Goal: Transaction & Acquisition: Purchase product/service

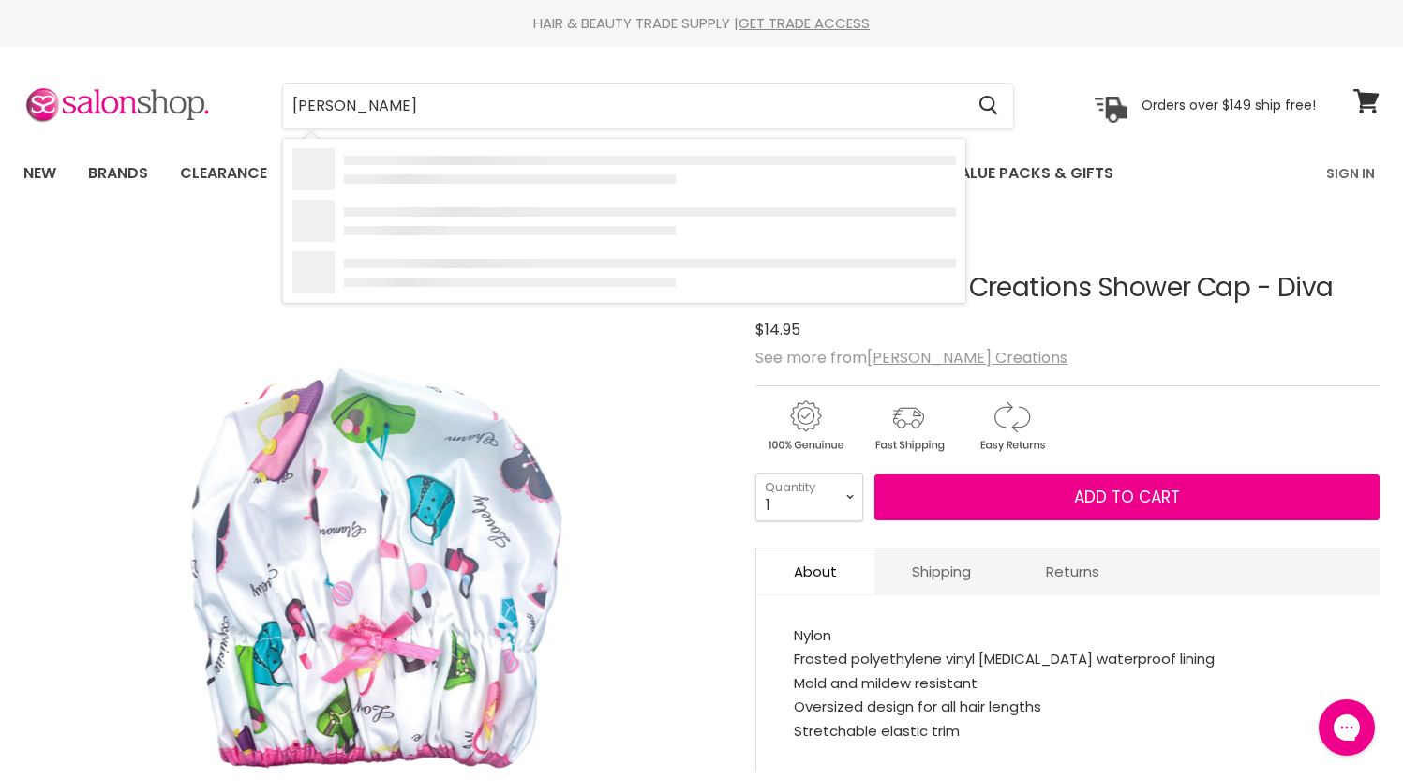
type input "[PERSON_NAME]"
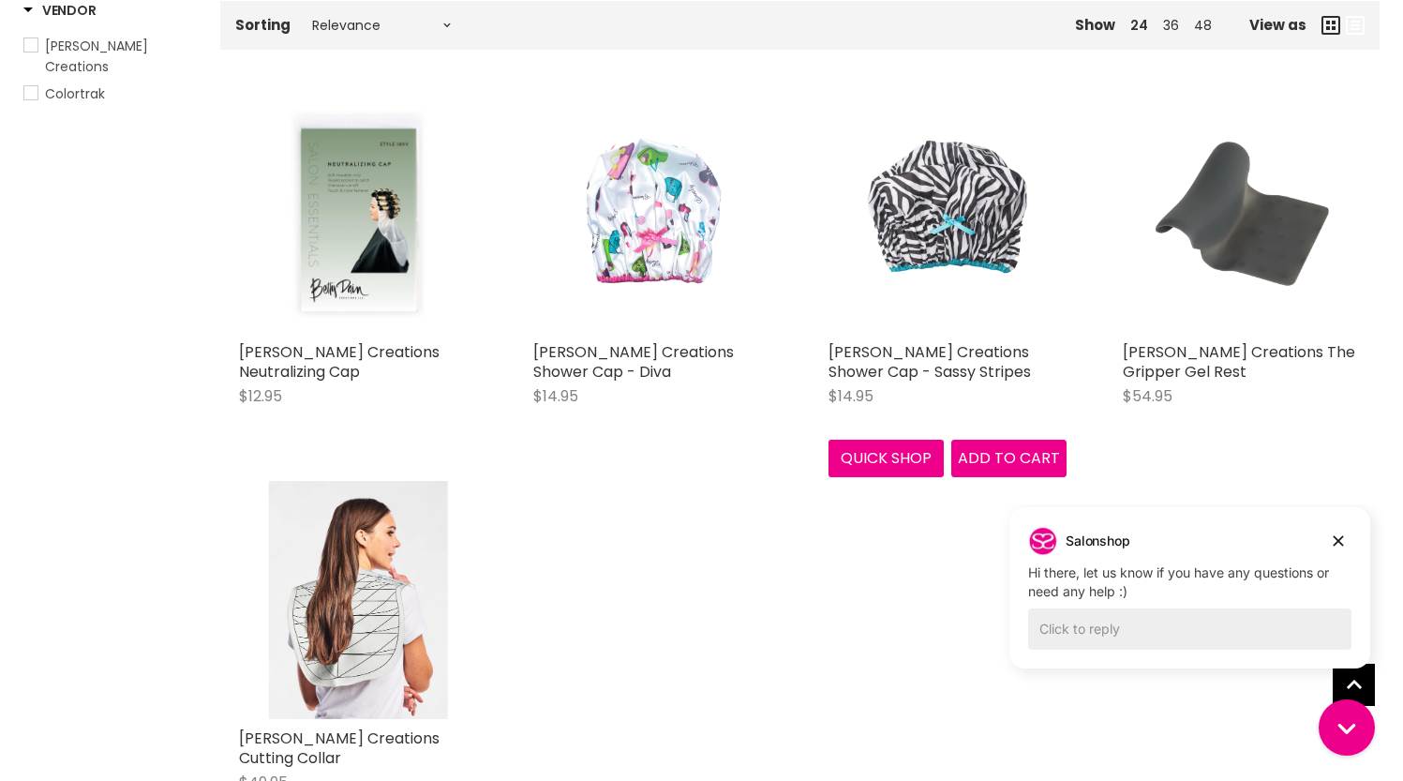
click at [951, 206] on img "Main content" at bounding box center [947, 214] width 179 height 238
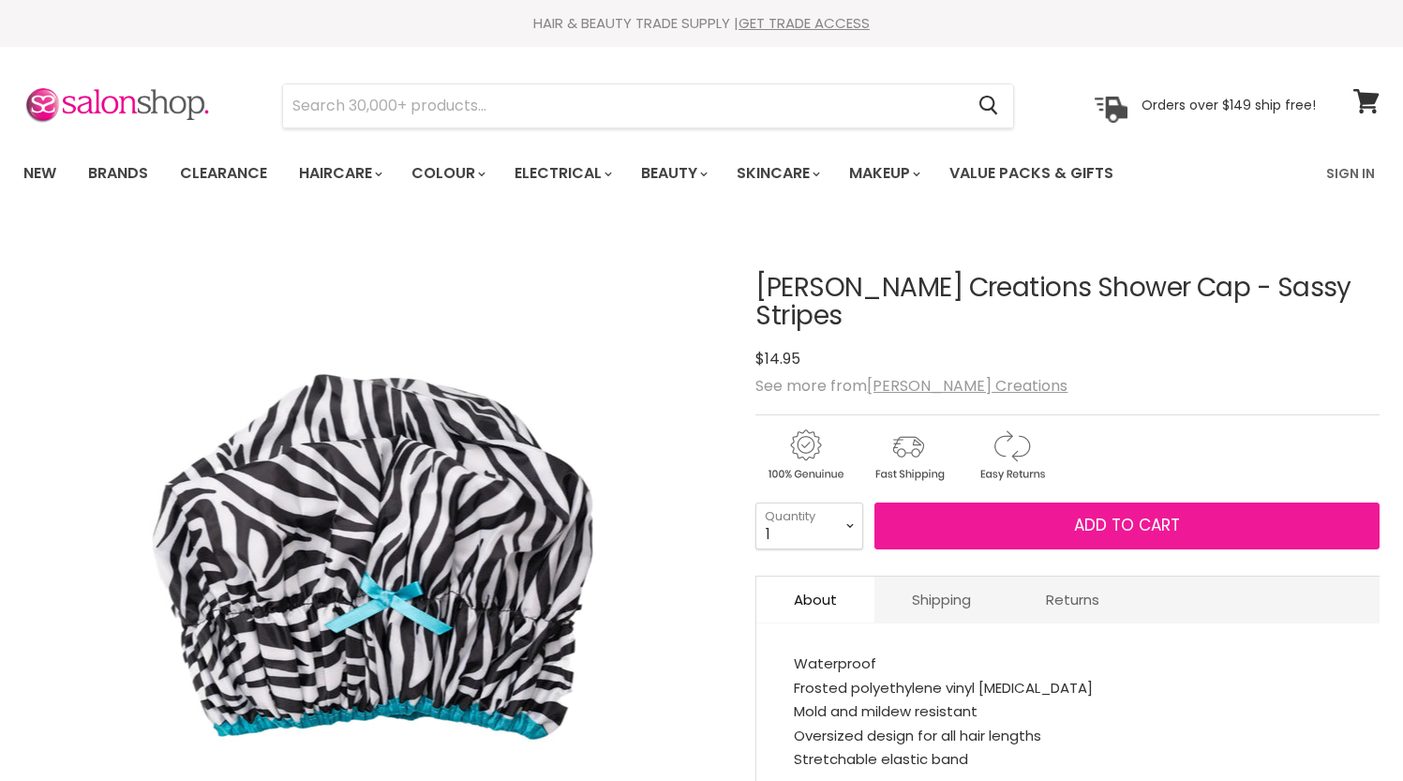
click at [970, 502] on button "Add to cart" at bounding box center [1126, 525] width 505 height 47
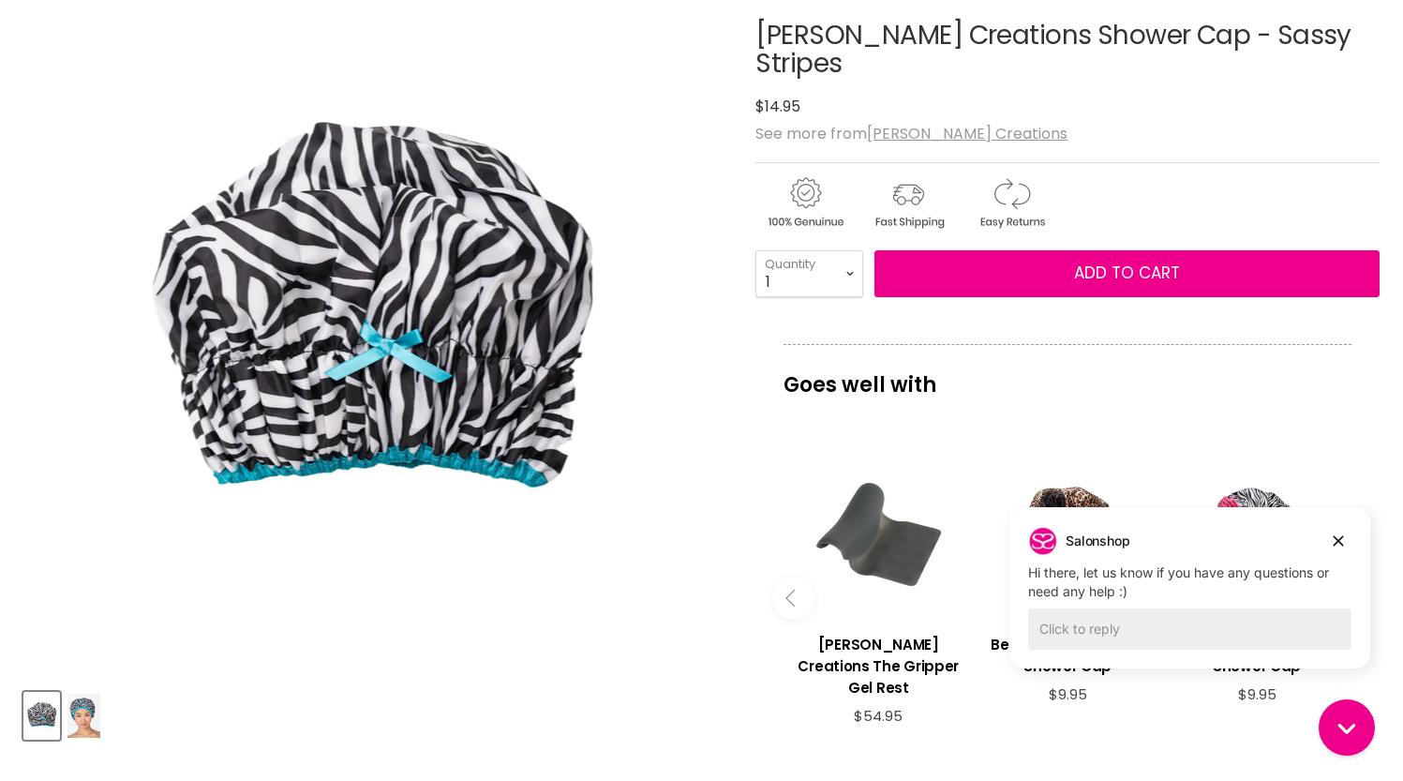
scroll to position [257, 0]
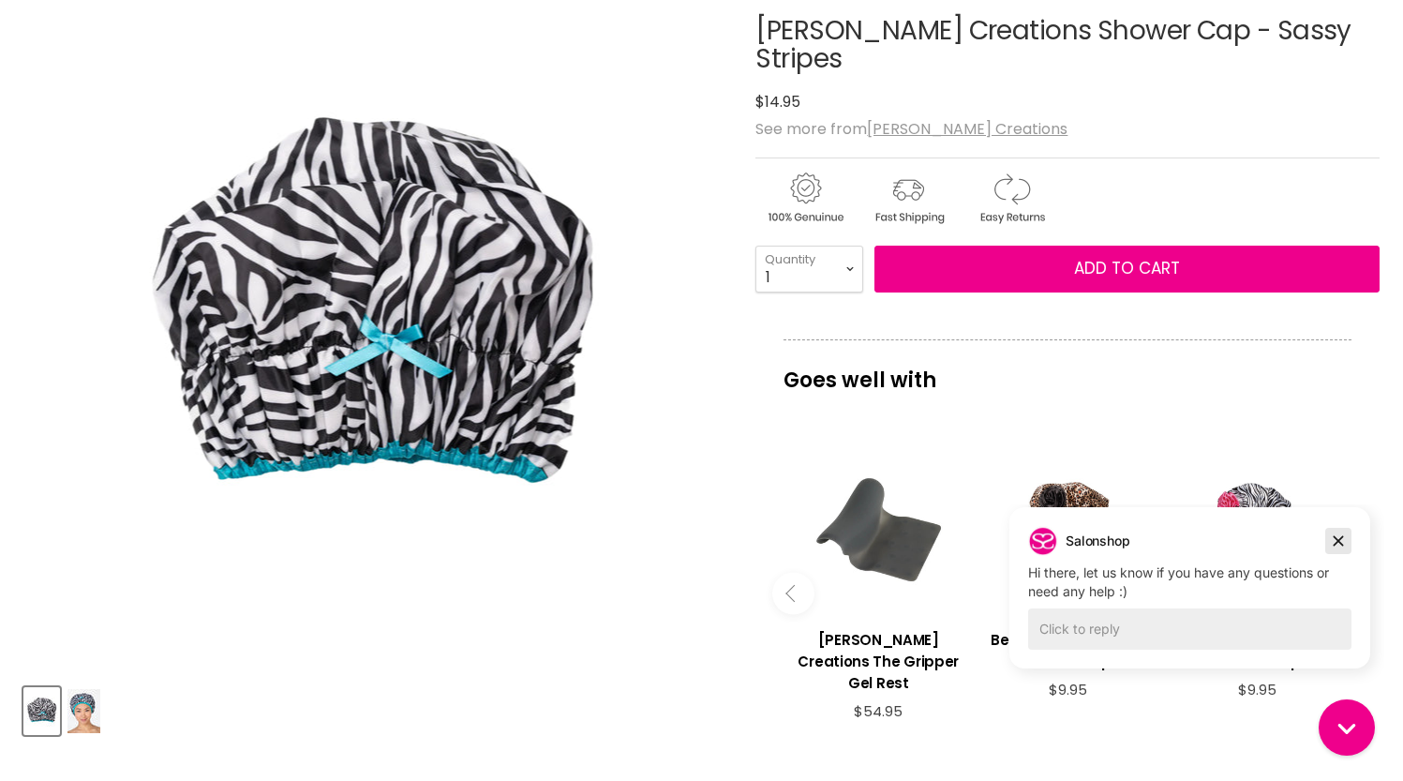
click at [1343, 541] on icon "Dismiss campaign" at bounding box center [1338, 541] width 19 height 22
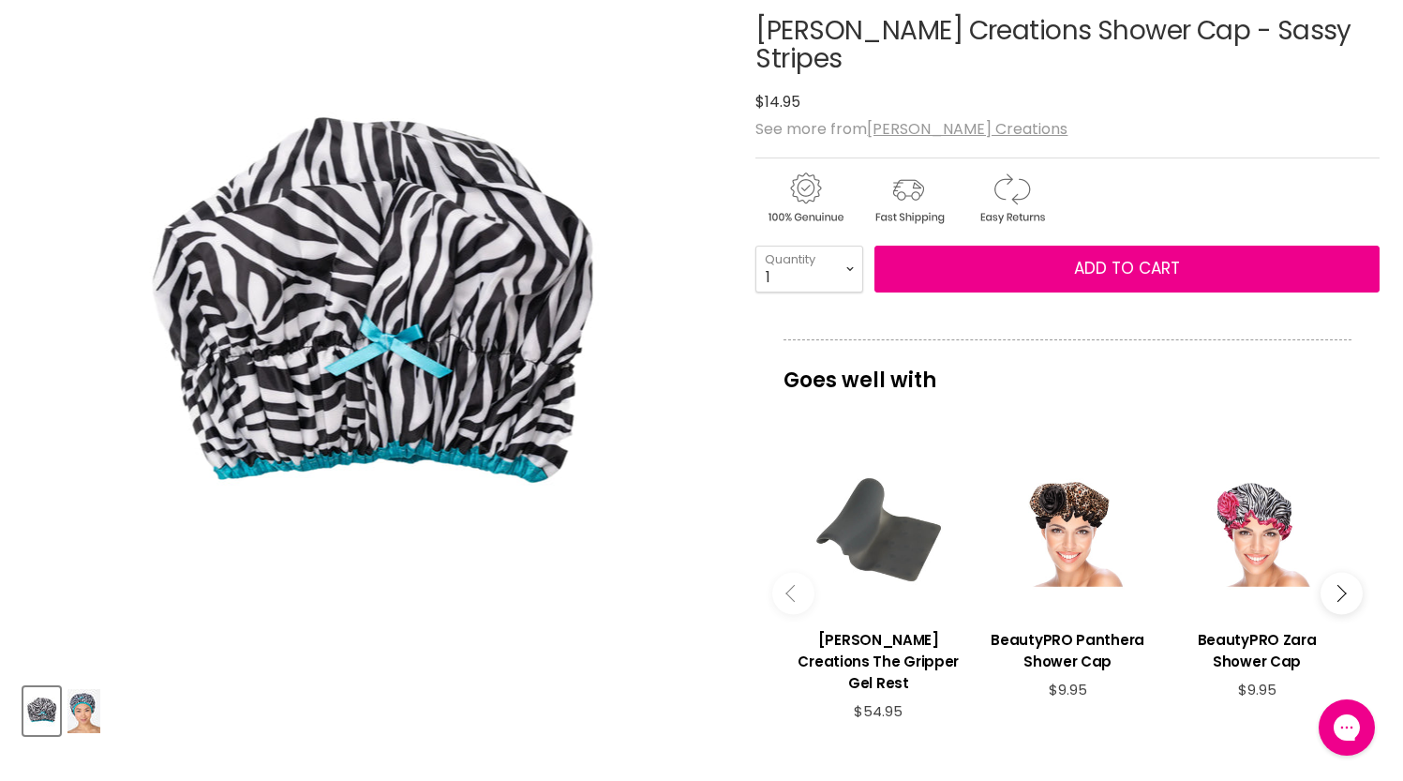
click at [1348, 572] on button "Main content" at bounding box center [1342, 593] width 42 height 42
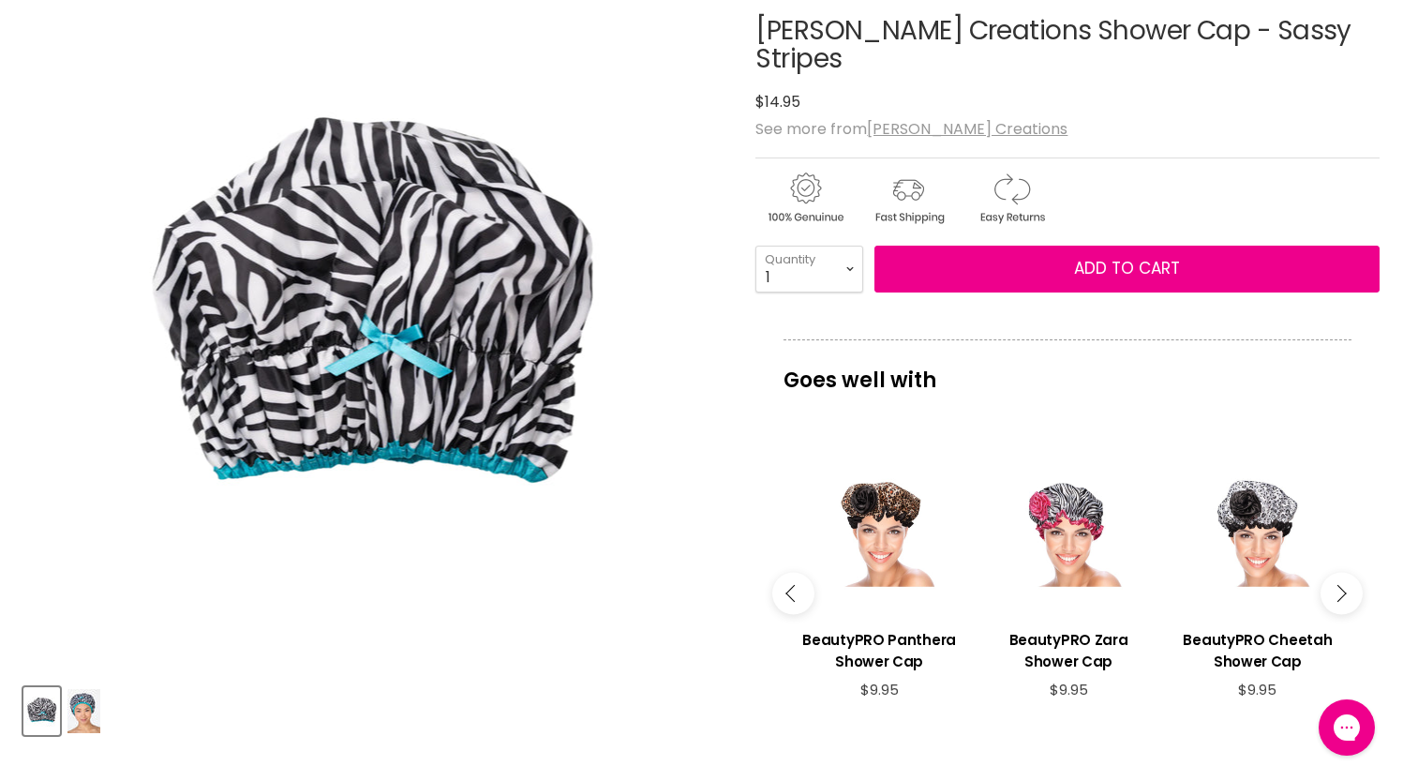
click at [1348, 572] on button "Main content" at bounding box center [1342, 593] width 42 height 42
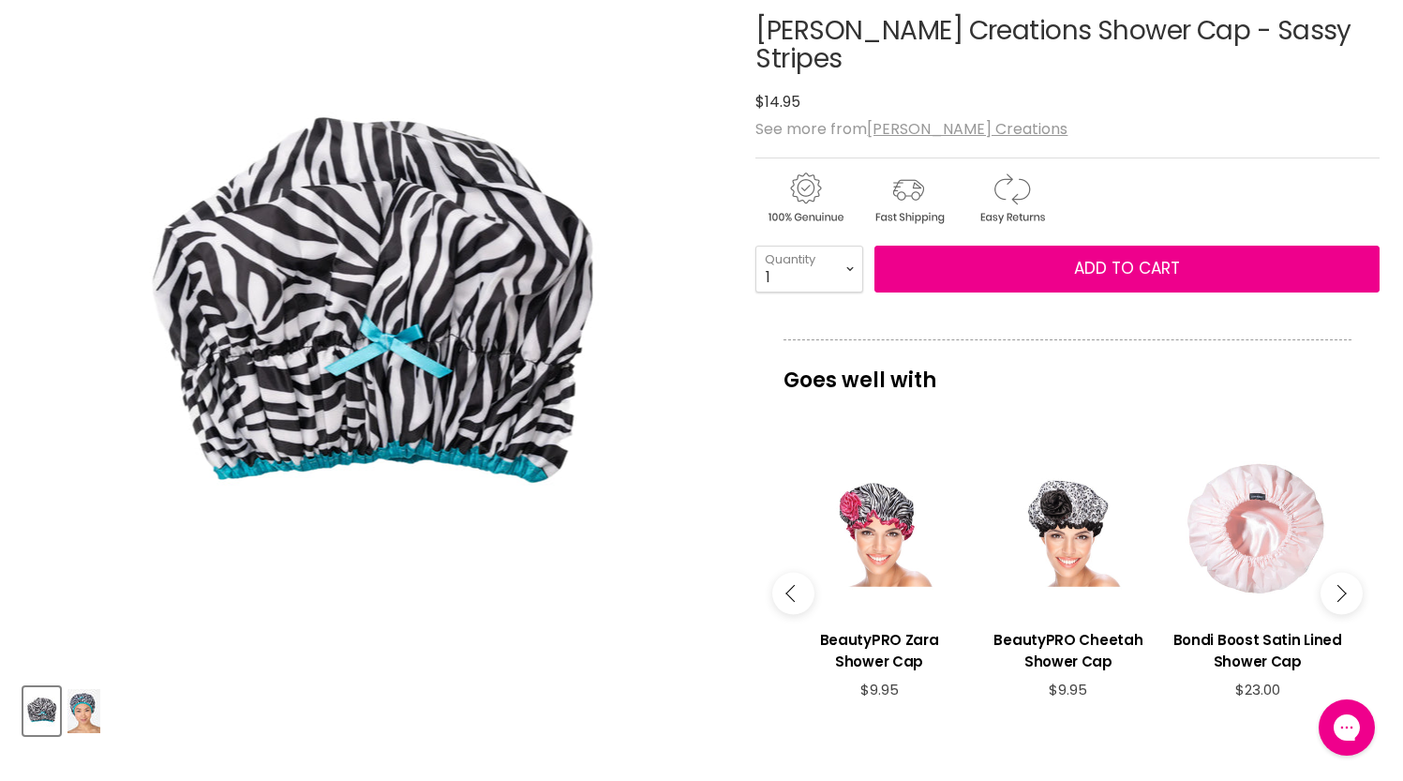
click at [1289, 508] on div "Main content" at bounding box center [1258, 529] width 171 height 171
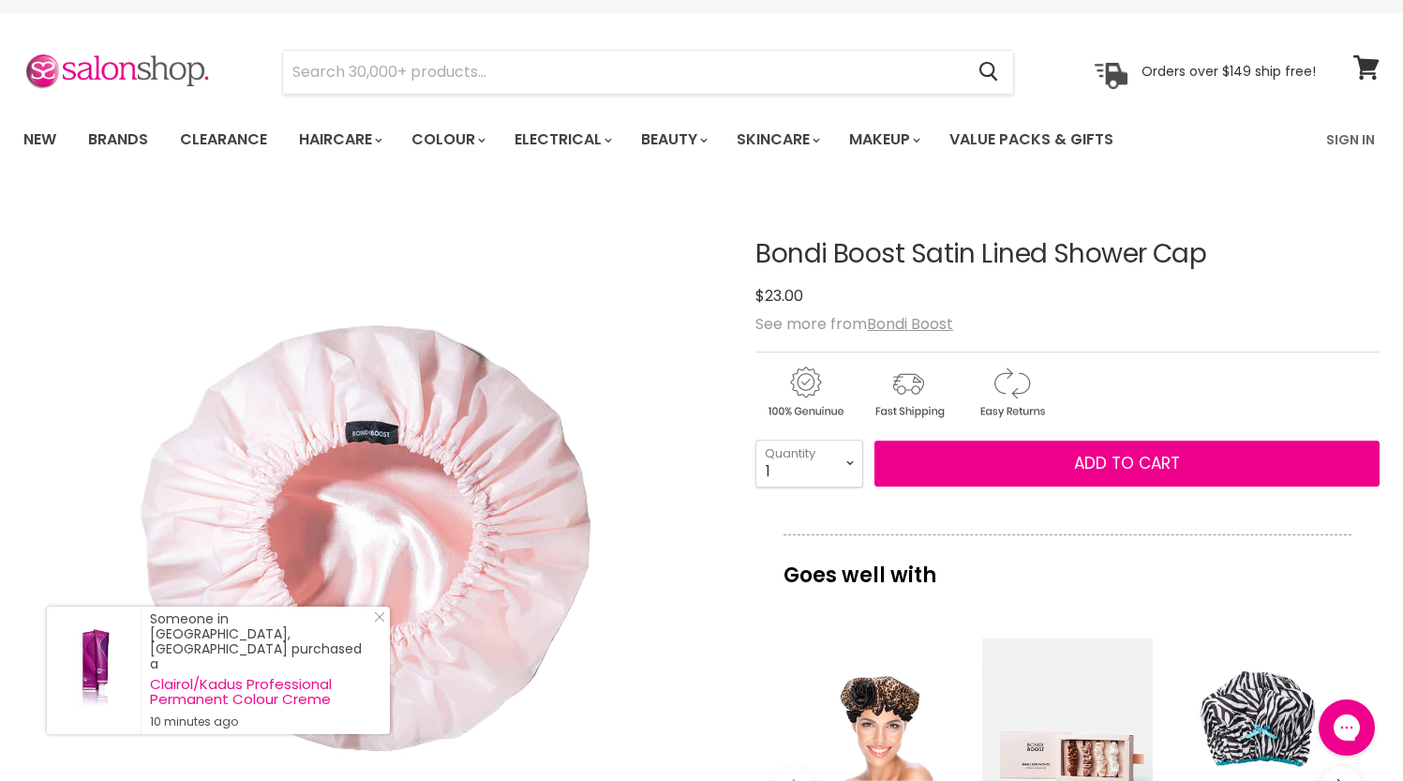
scroll to position [33, 0]
click at [780, 74] on input "Search" at bounding box center [623, 73] width 680 height 43
type input "shower cap"
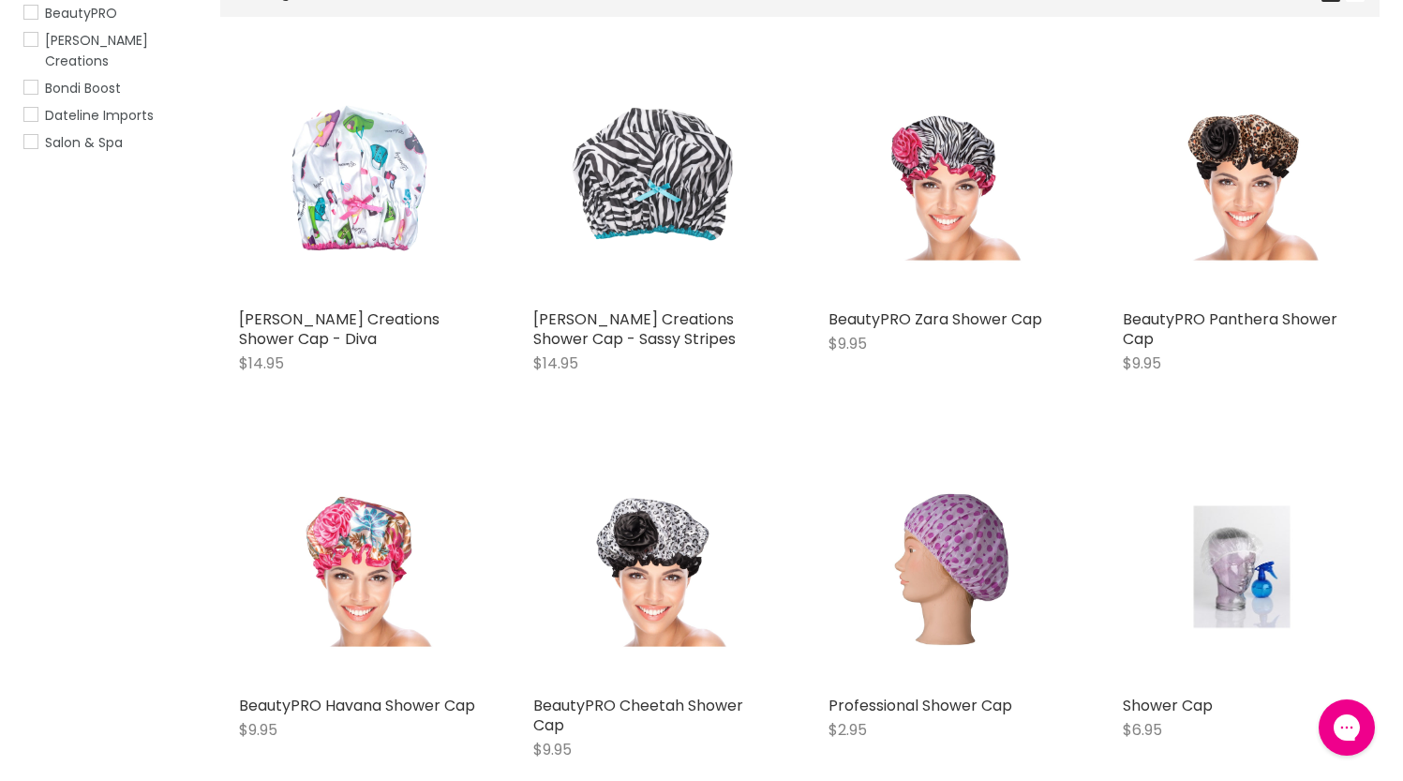
scroll to position [381, 0]
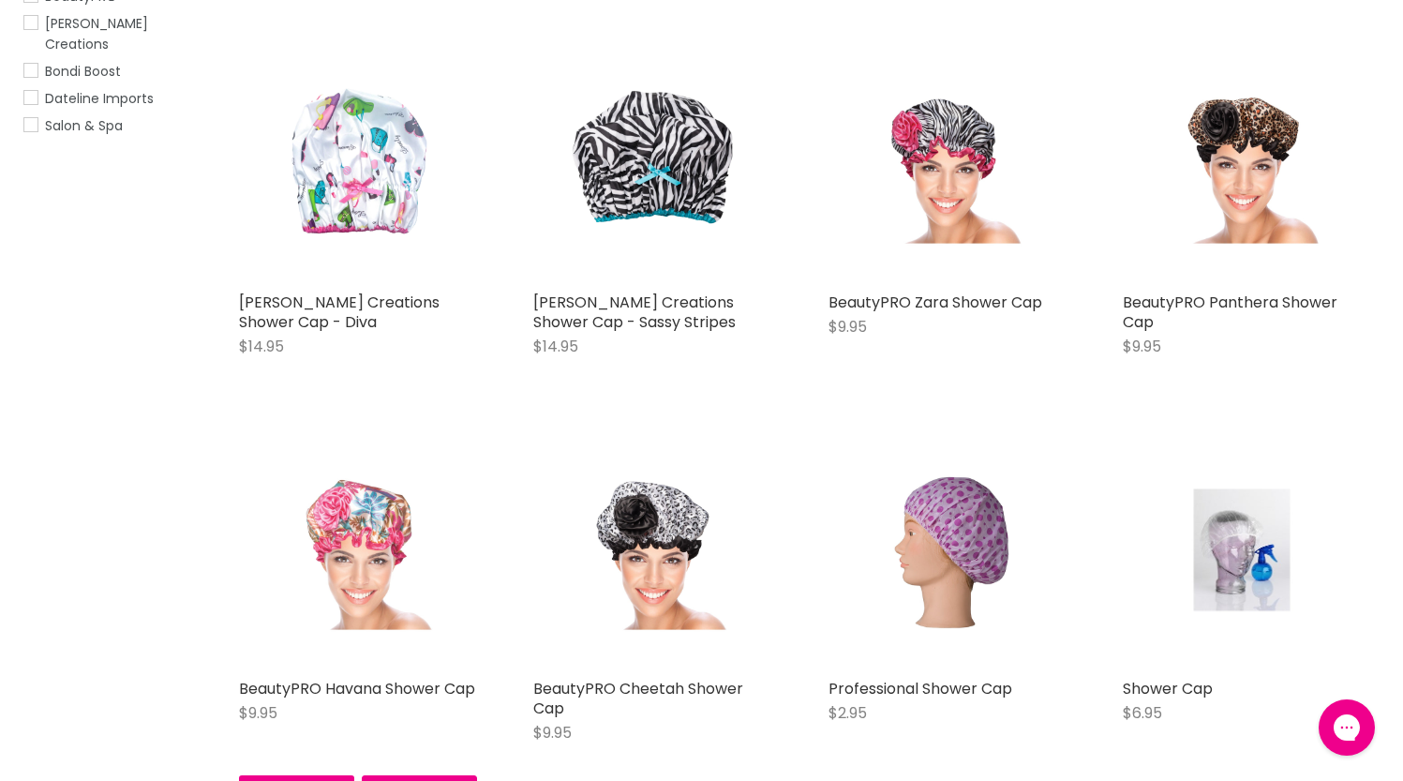
click at [378, 550] on img "Main content" at bounding box center [357, 550] width 159 height 238
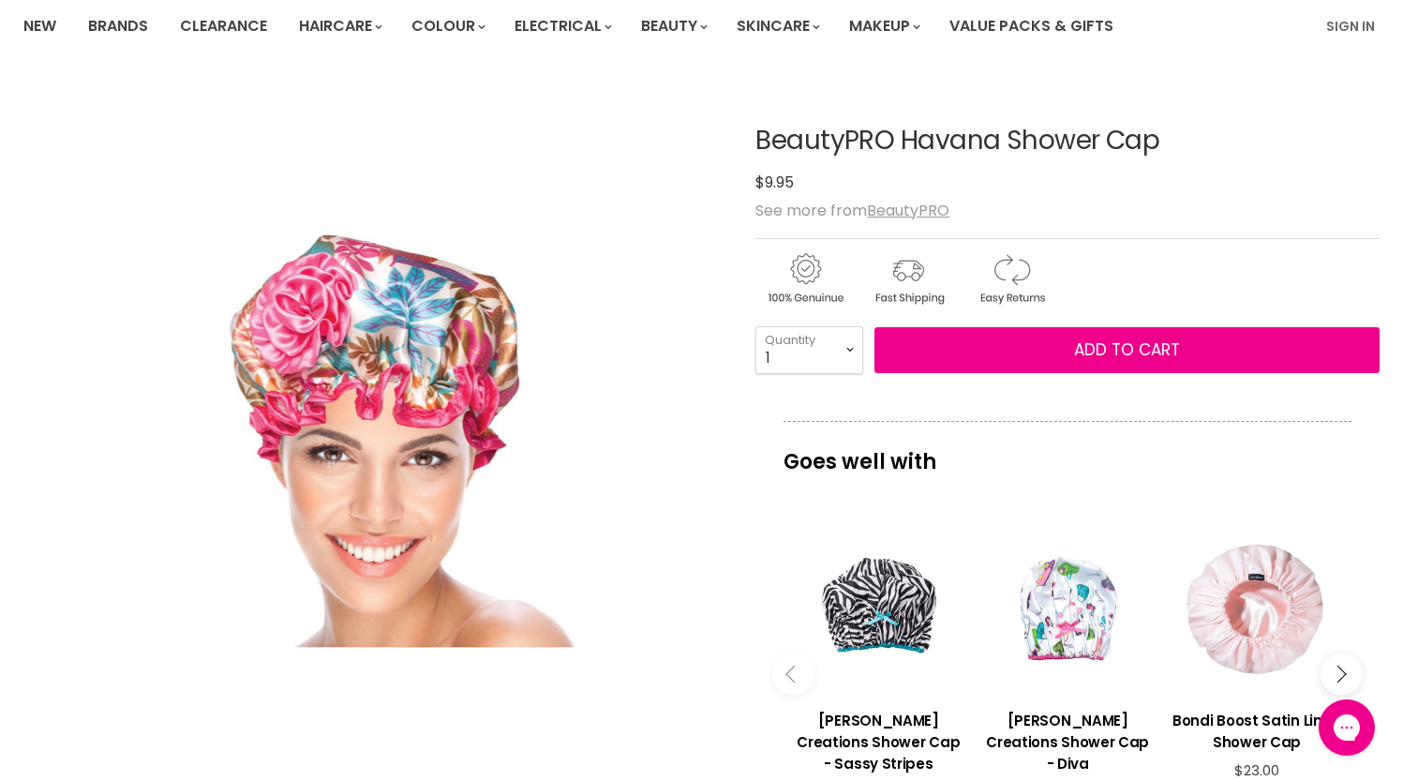
scroll to position [130, 0]
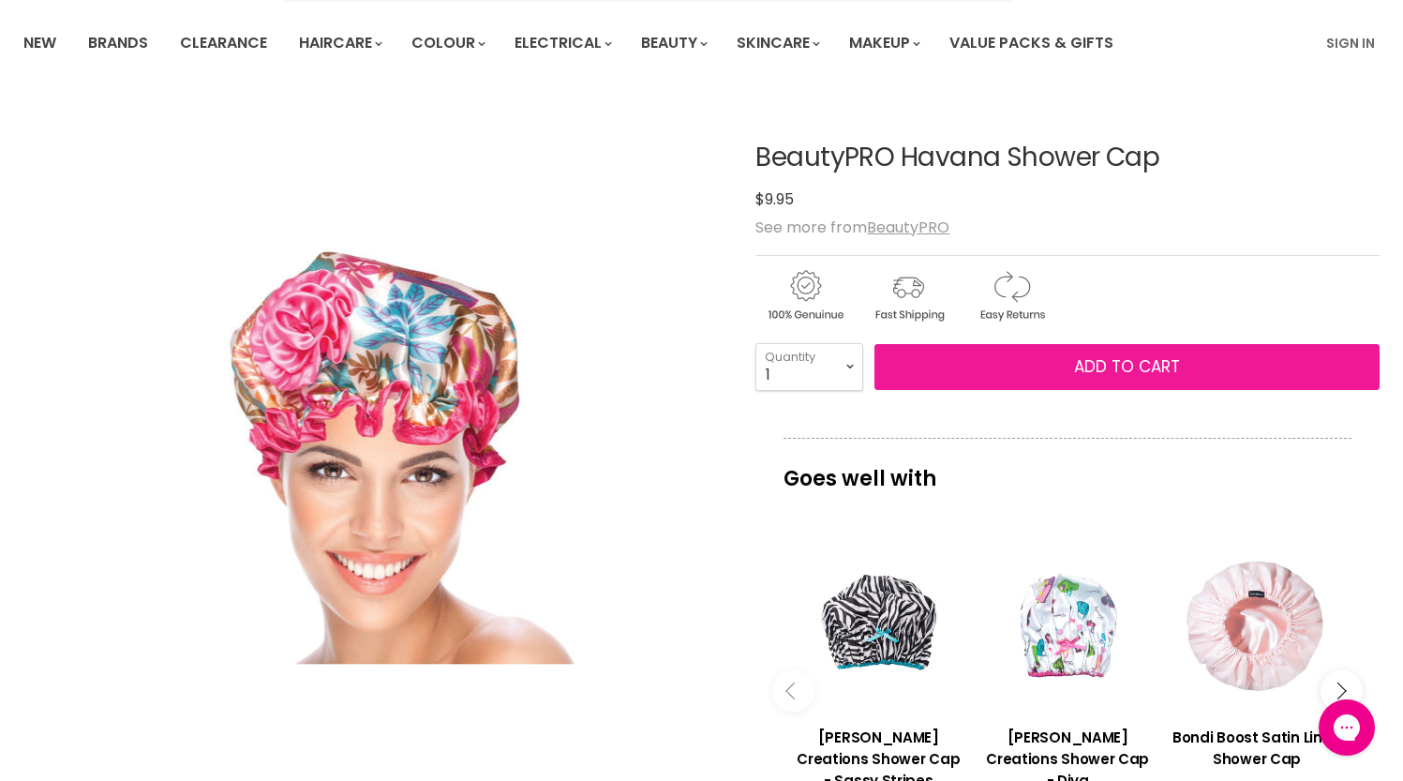
click at [1091, 366] on span "Add to cart" at bounding box center [1127, 366] width 106 height 22
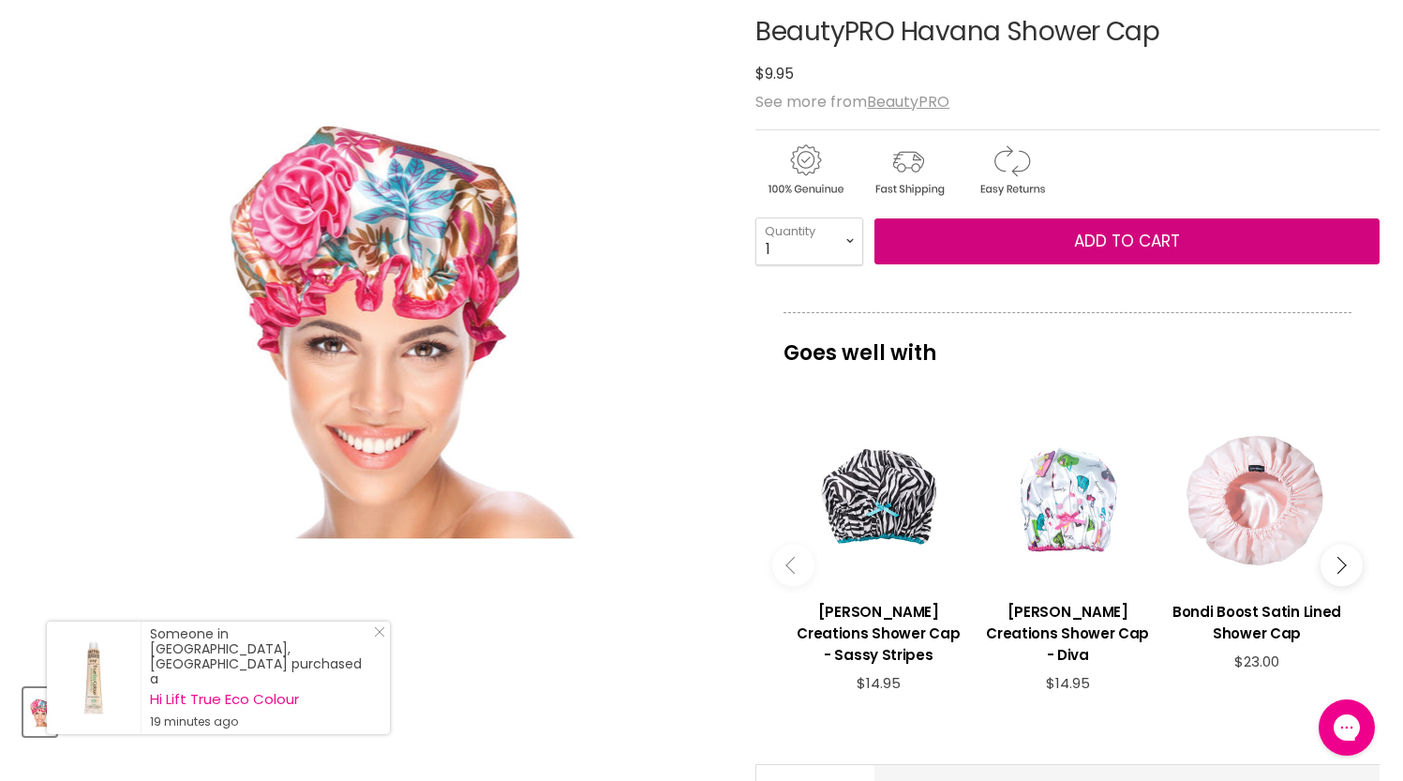
scroll to position [291, 0]
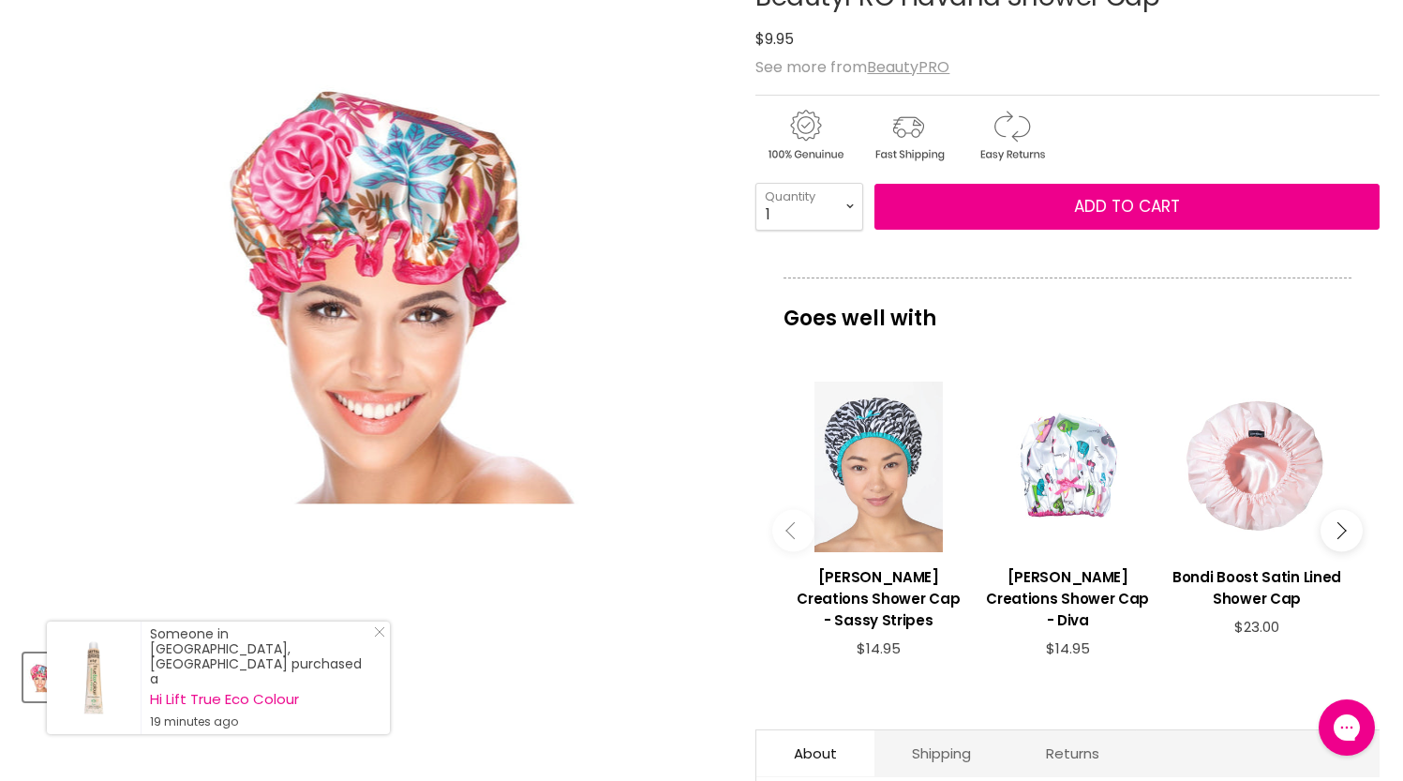
click at [883, 483] on div "Main content" at bounding box center [878, 466] width 171 height 171
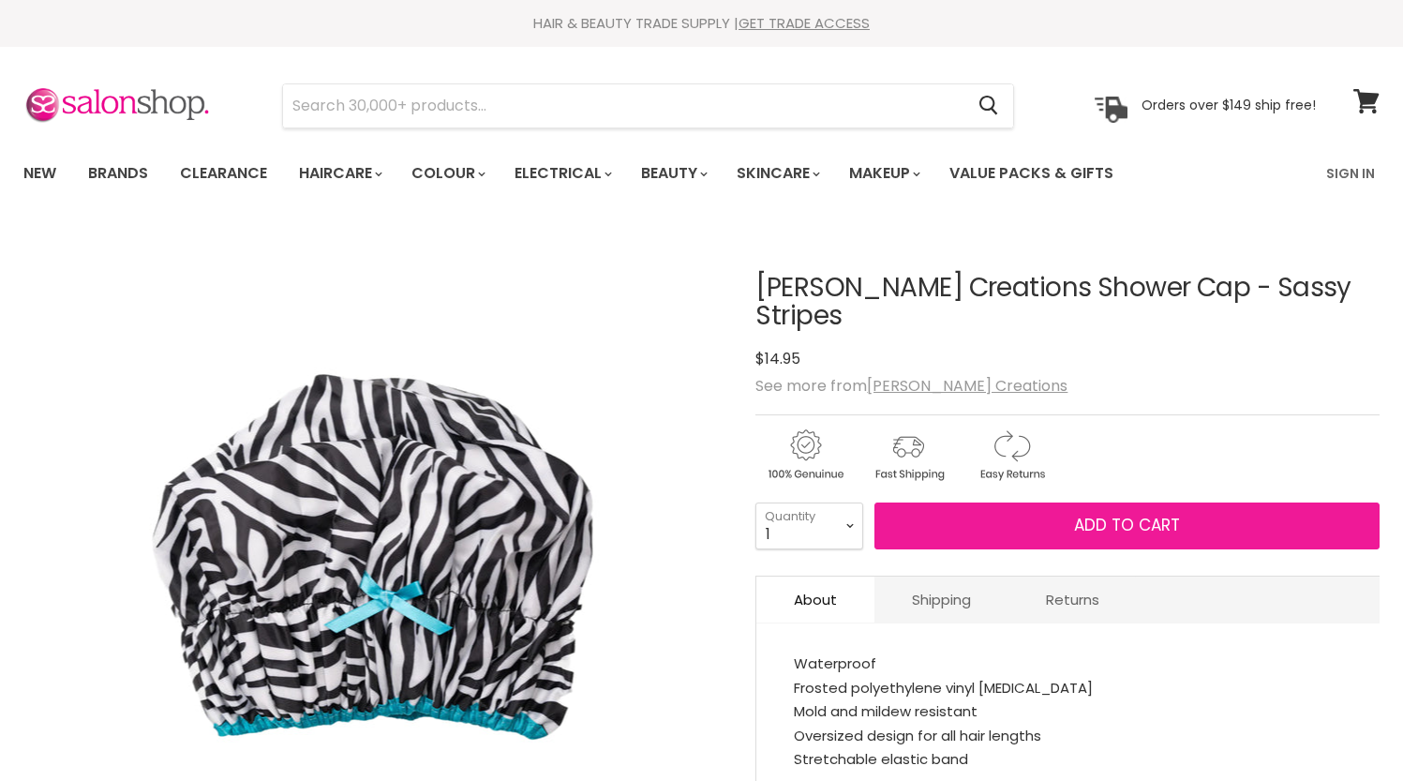
click at [1037, 502] on button "Add to cart" at bounding box center [1126, 525] width 505 height 47
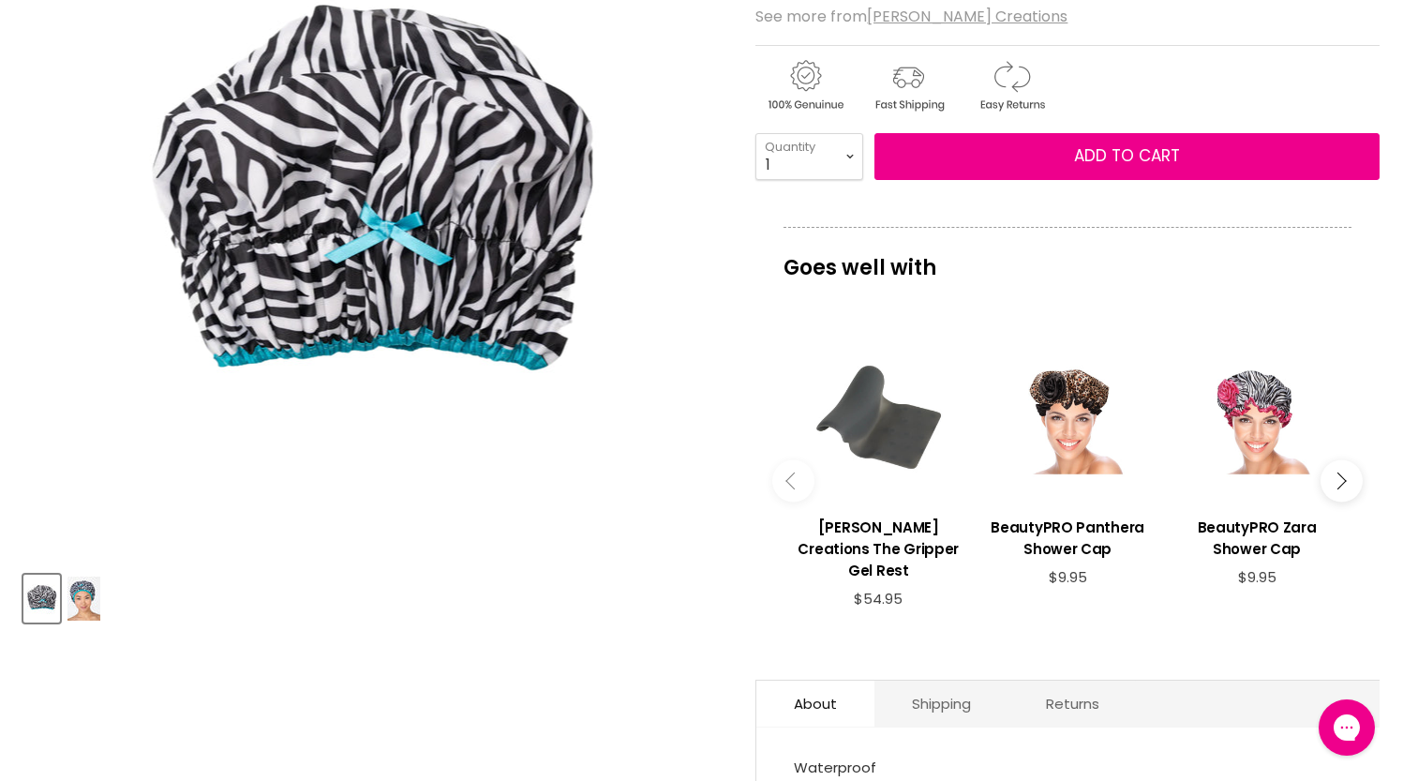
click at [1348, 459] on button "Main content" at bounding box center [1342, 480] width 42 height 42
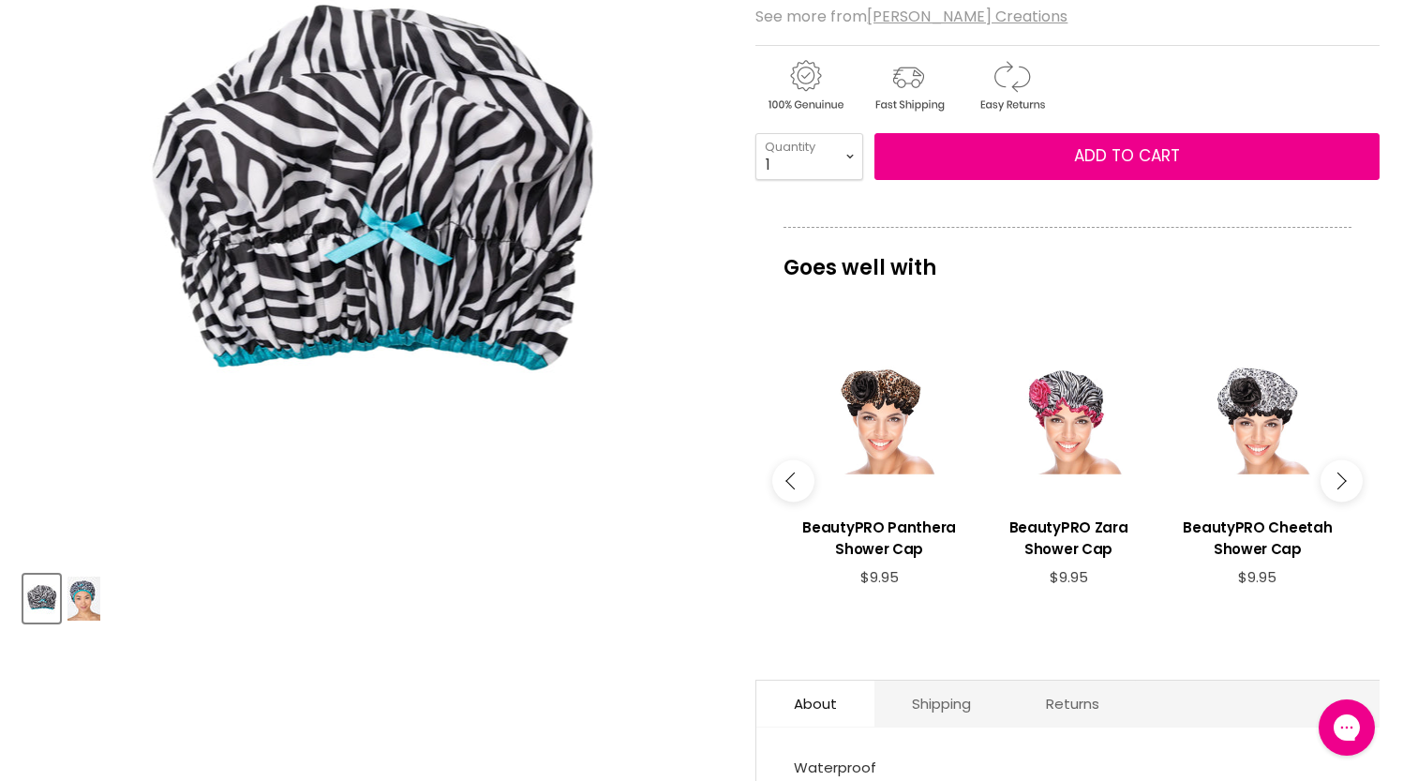
click at [1347, 459] on button "Main content" at bounding box center [1342, 480] width 42 height 42
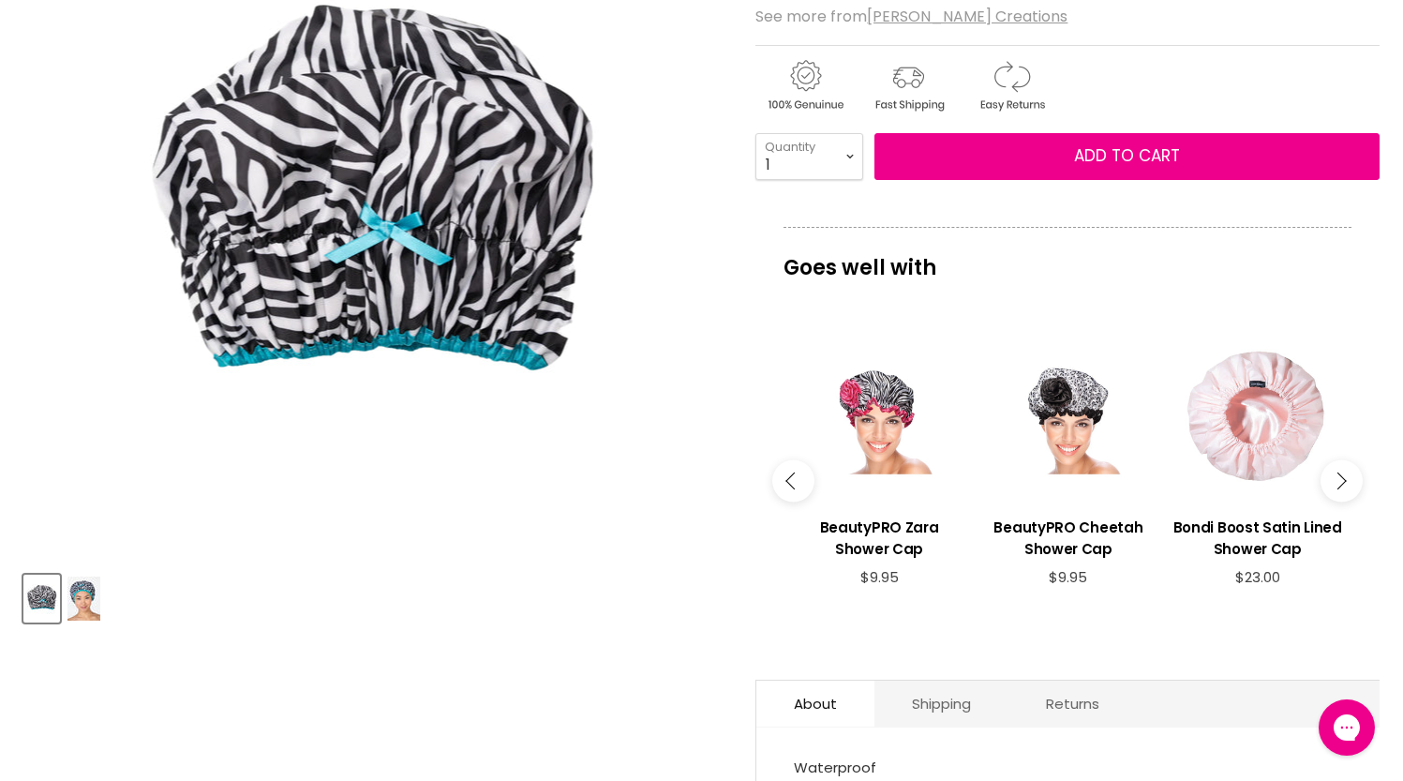
click at [1348, 459] on button "Main content" at bounding box center [1342, 480] width 42 height 42
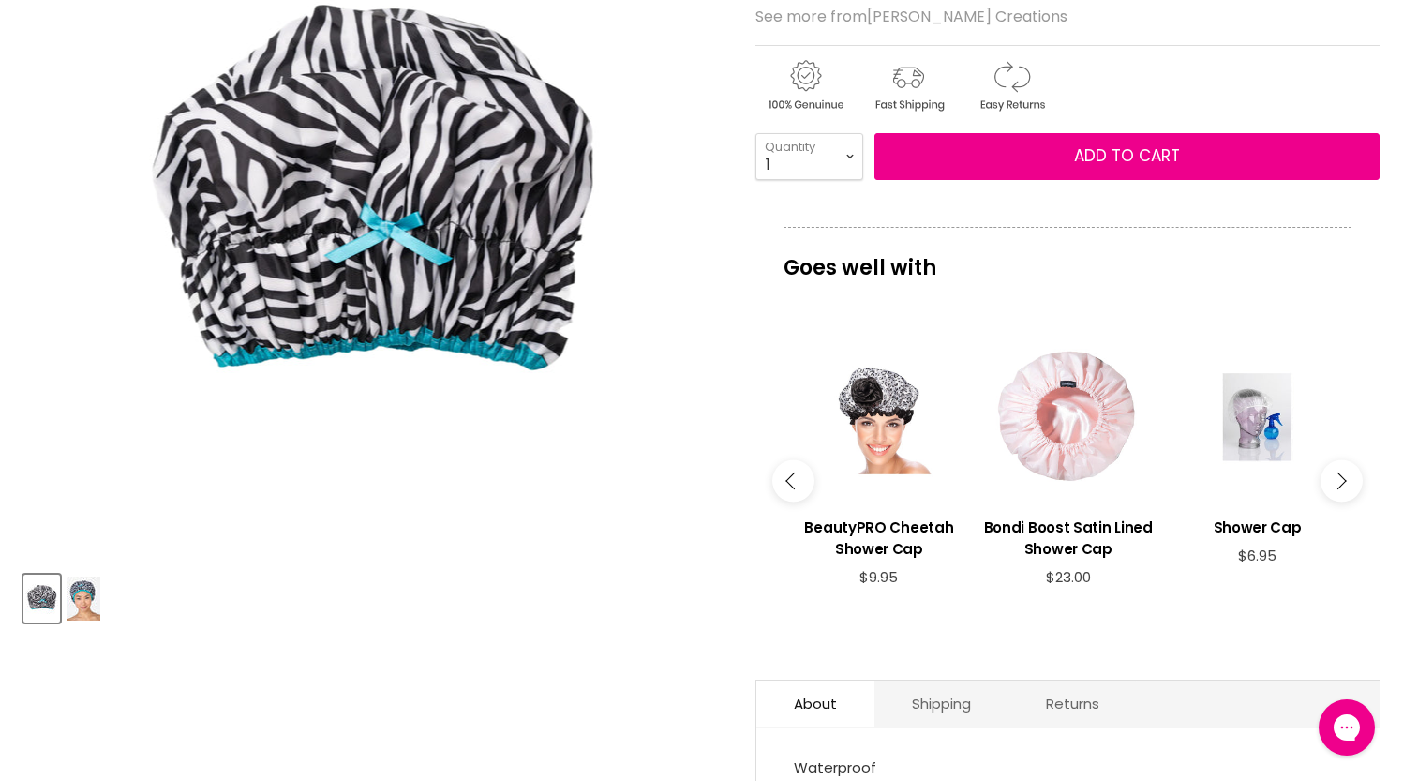
click at [1348, 459] on button "Main content" at bounding box center [1342, 480] width 42 height 42
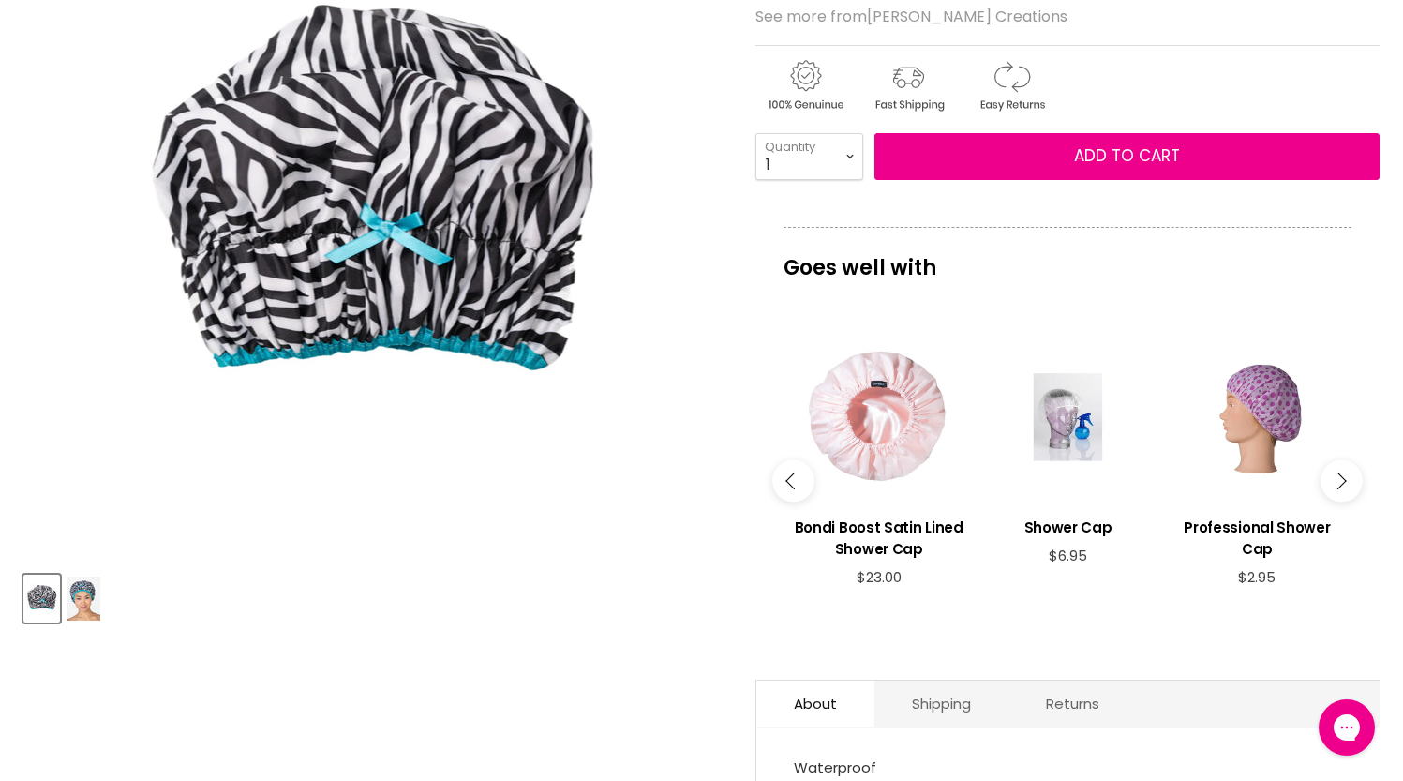
click at [1348, 459] on button "Main content" at bounding box center [1342, 480] width 42 height 42
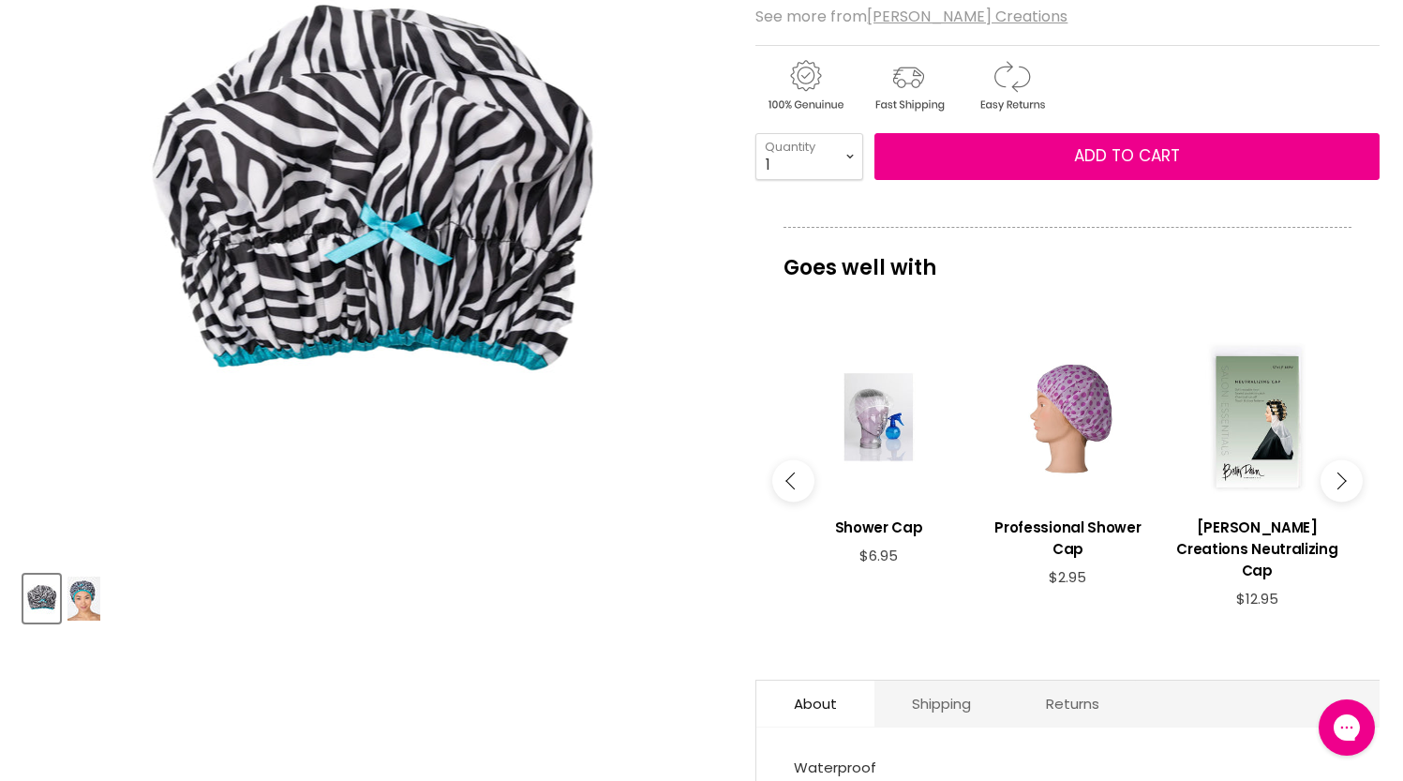
click at [1348, 459] on button "Main content" at bounding box center [1342, 480] width 42 height 42
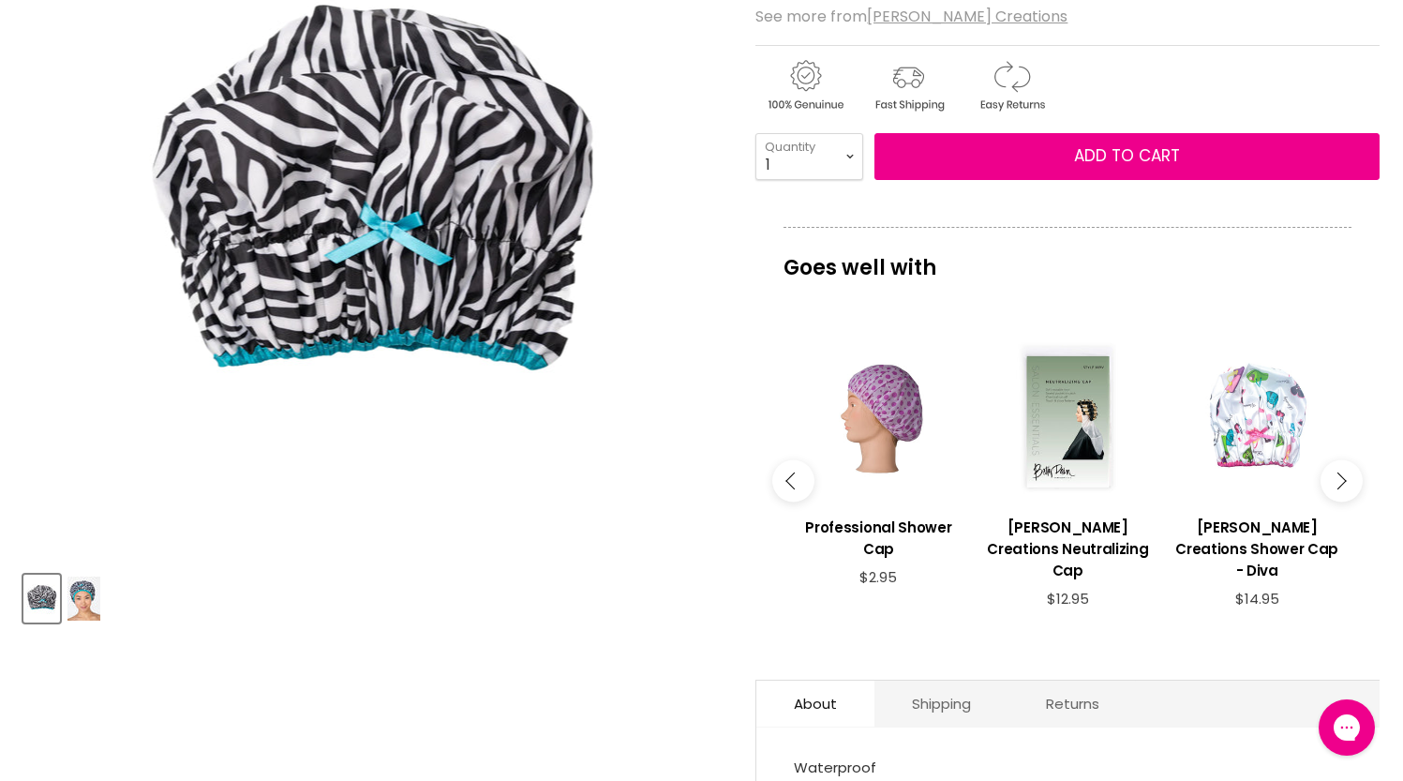
click at [1348, 459] on button "Main content" at bounding box center [1342, 480] width 42 height 42
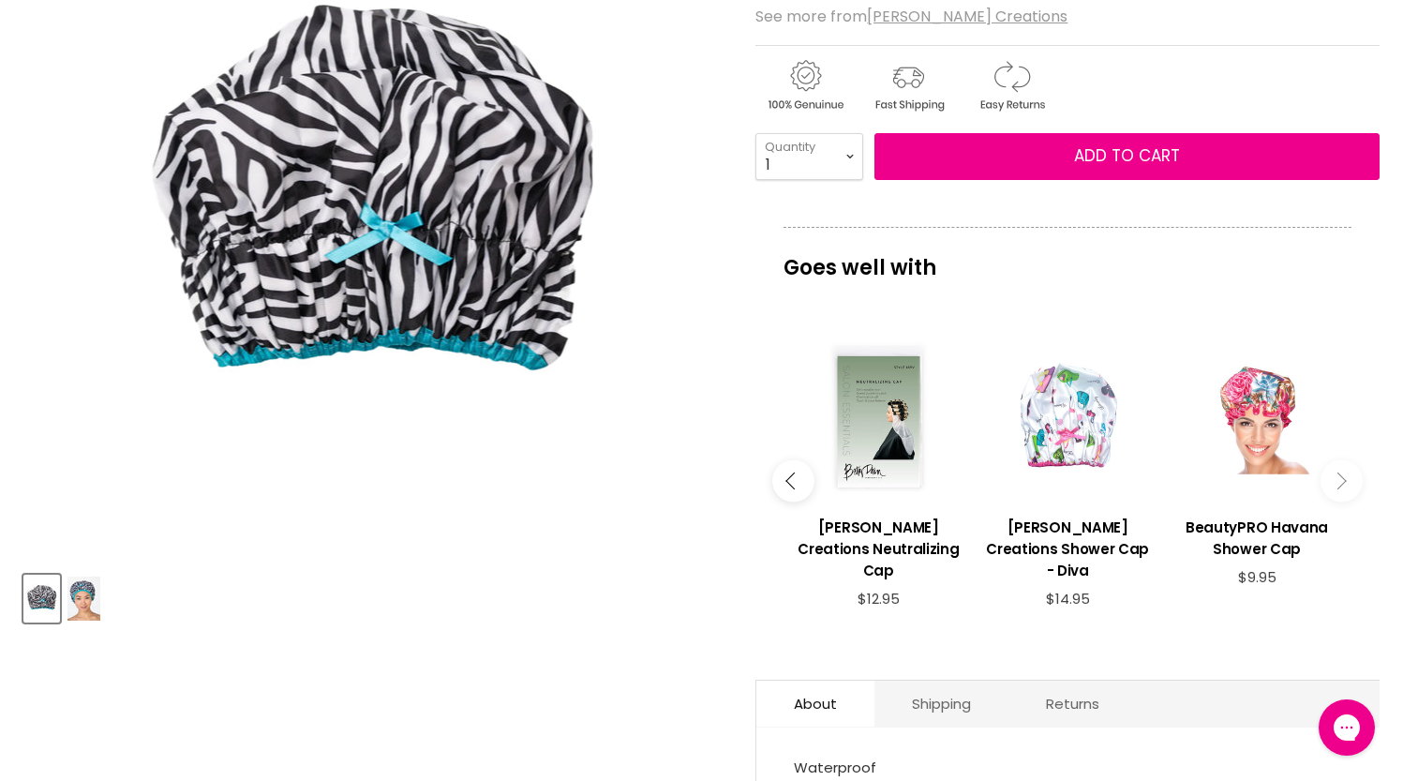
click at [1348, 459] on button "Main content" at bounding box center [1342, 480] width 42 height 42
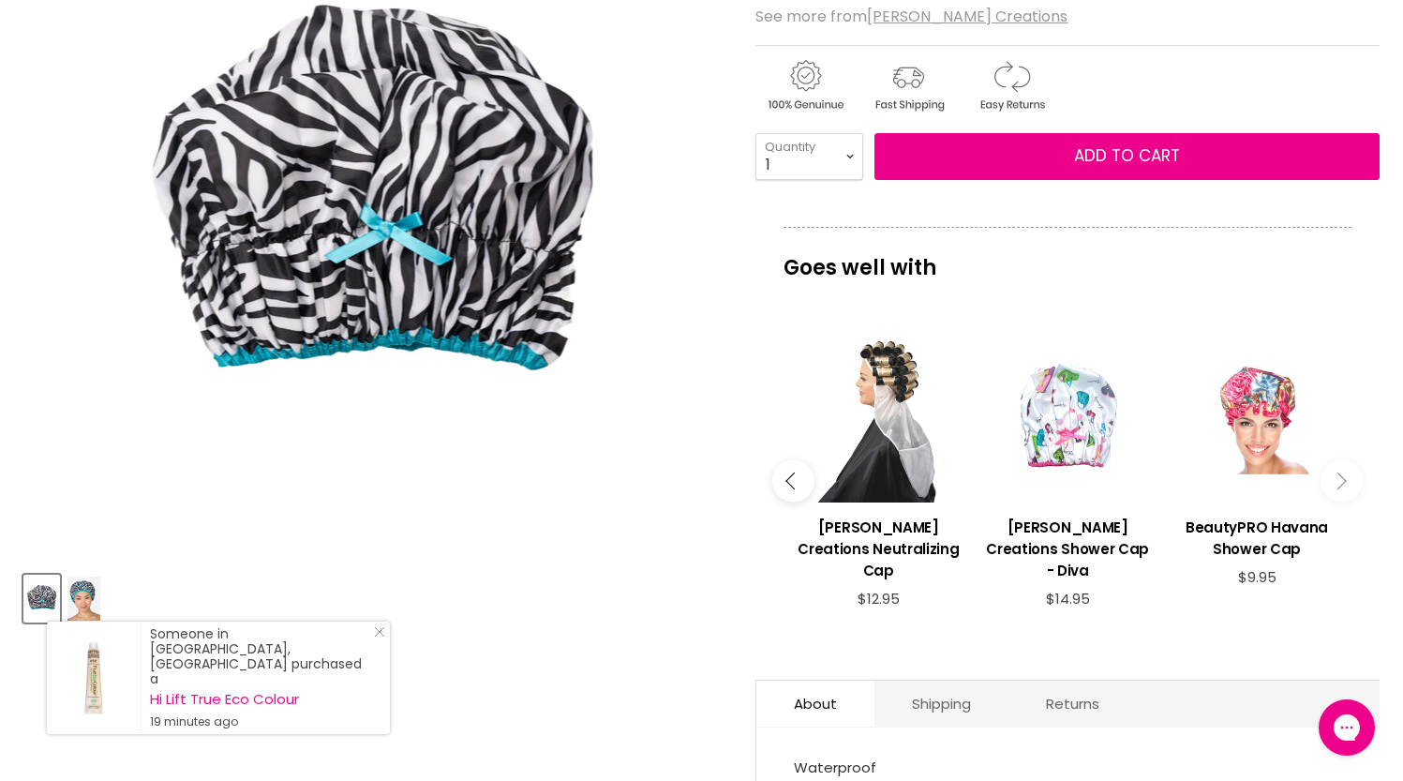
click at [812, 435] on div "Main content" at bounding box center [878, 417] width 171 height 171
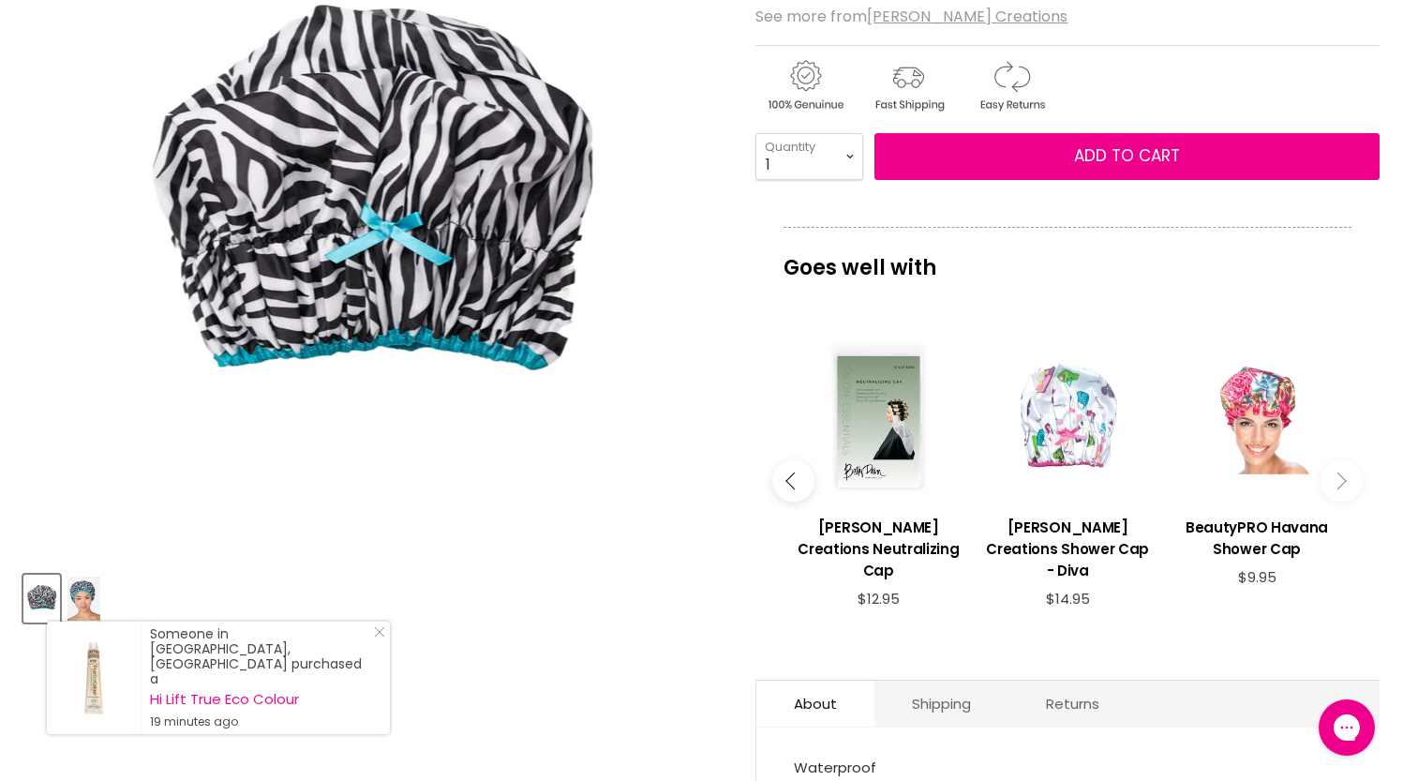
click at [800, 472] on icon "Main content" at bounding box center [794, 480] width 17 height 17
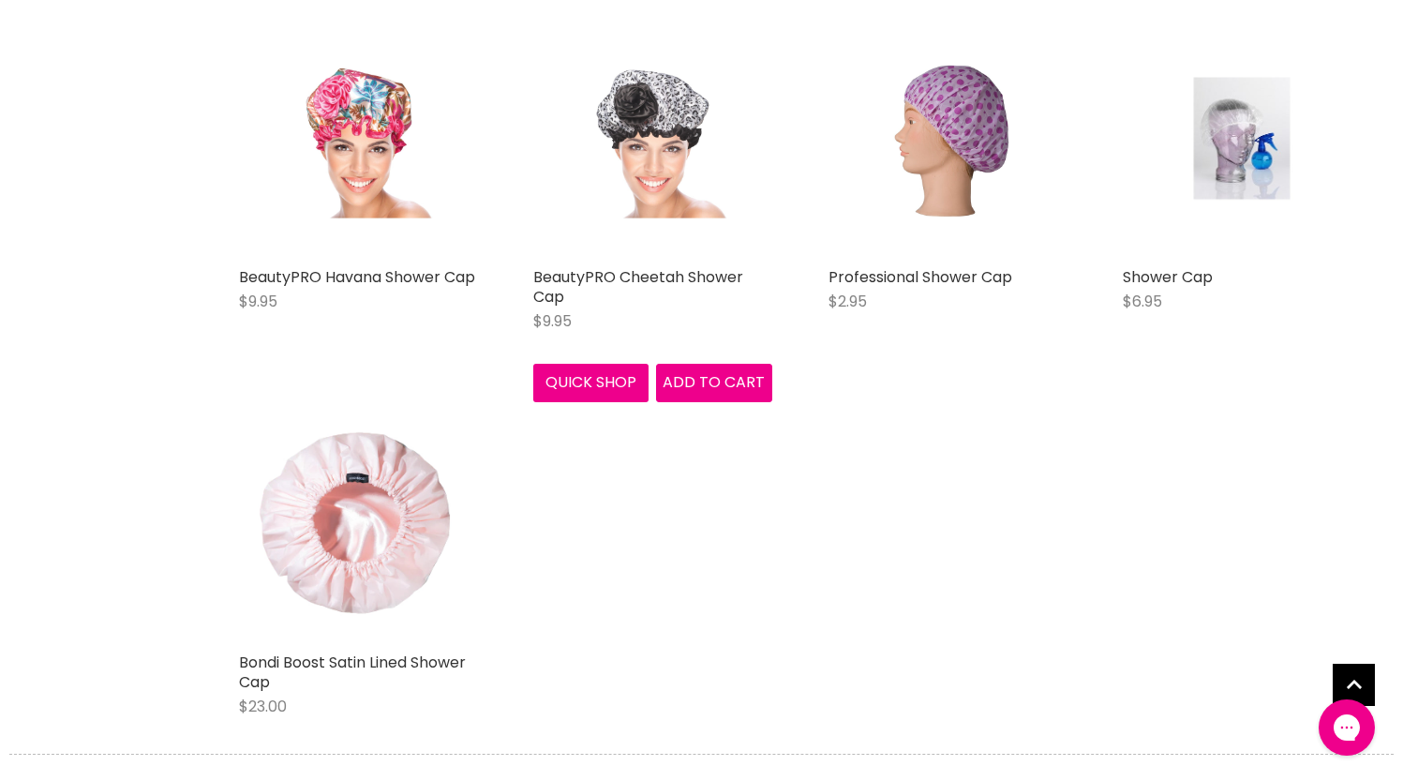
click at [689, 113] on img "Main content" at bounding box center [653, 139] width 159 height 238
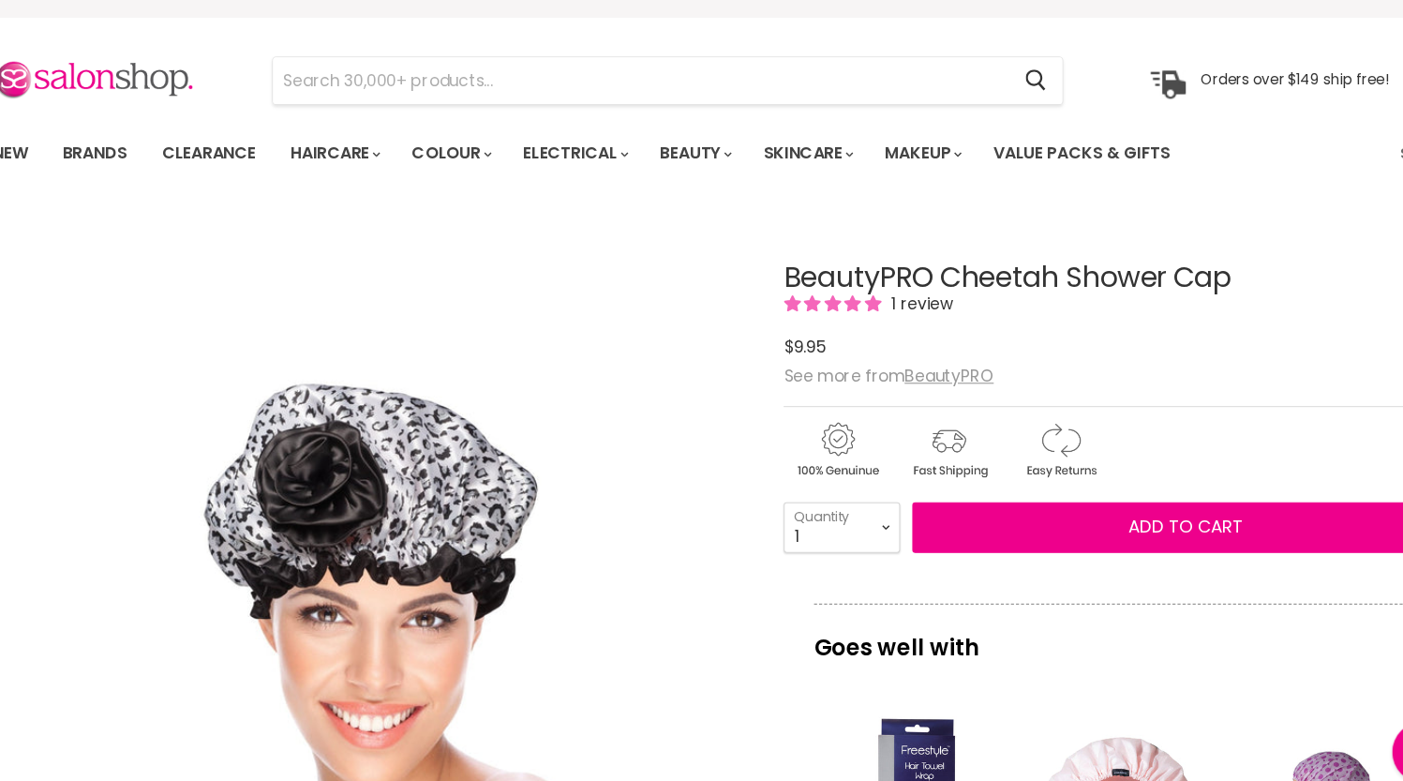
click at [861, 313] on span "1 review" at bounding box center [880, 313] width 63 height 22
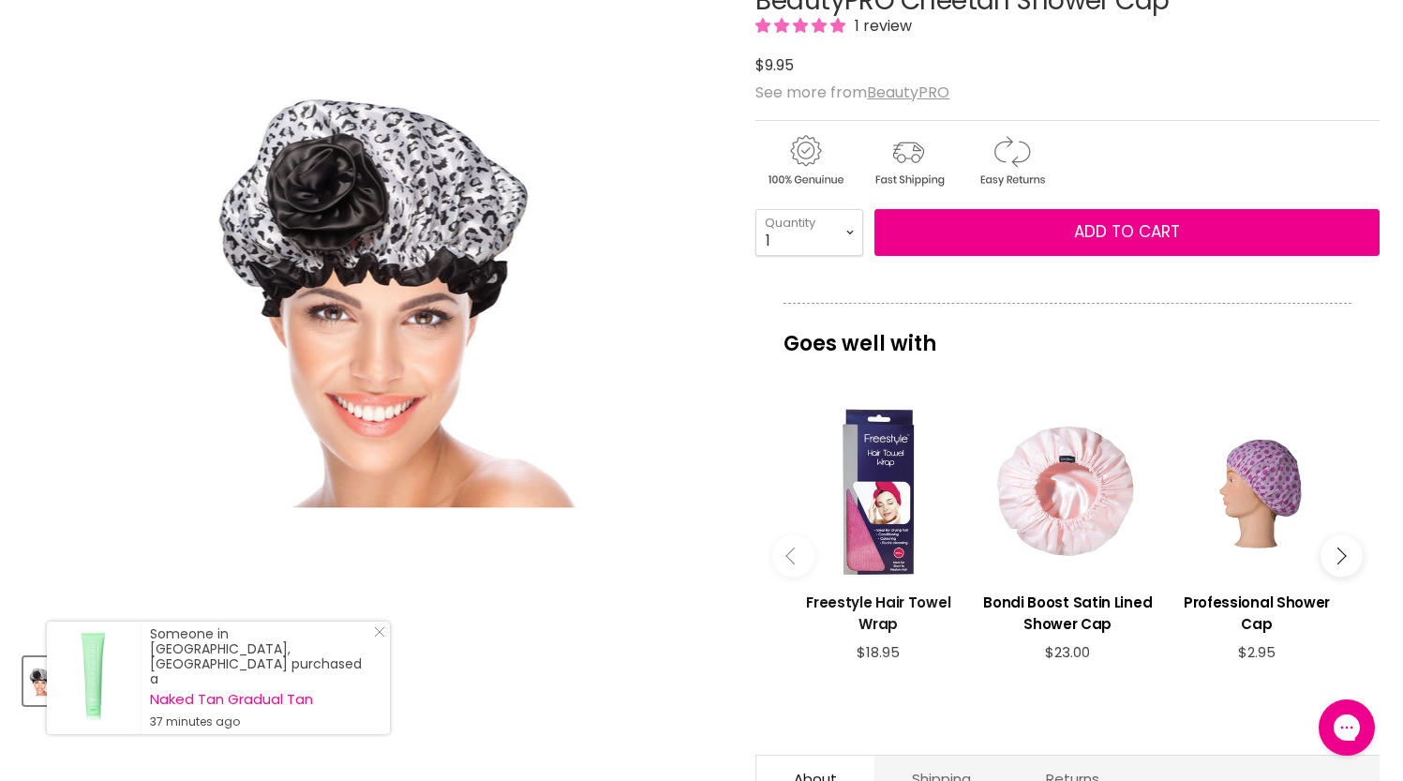
scroll to position [283, 0]
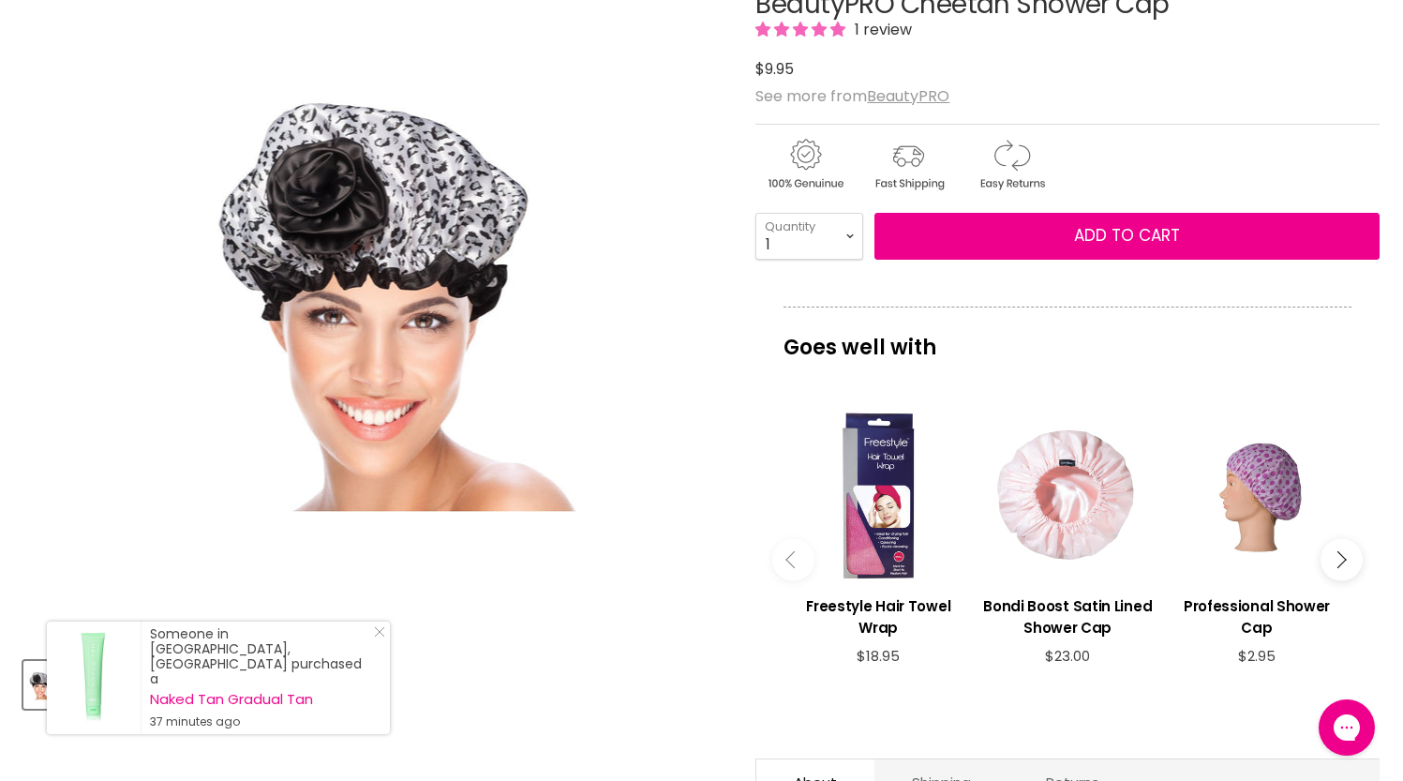
click at [1329, 572] on button "Main content" at bounding box center [1342, 560] width 42 height 42
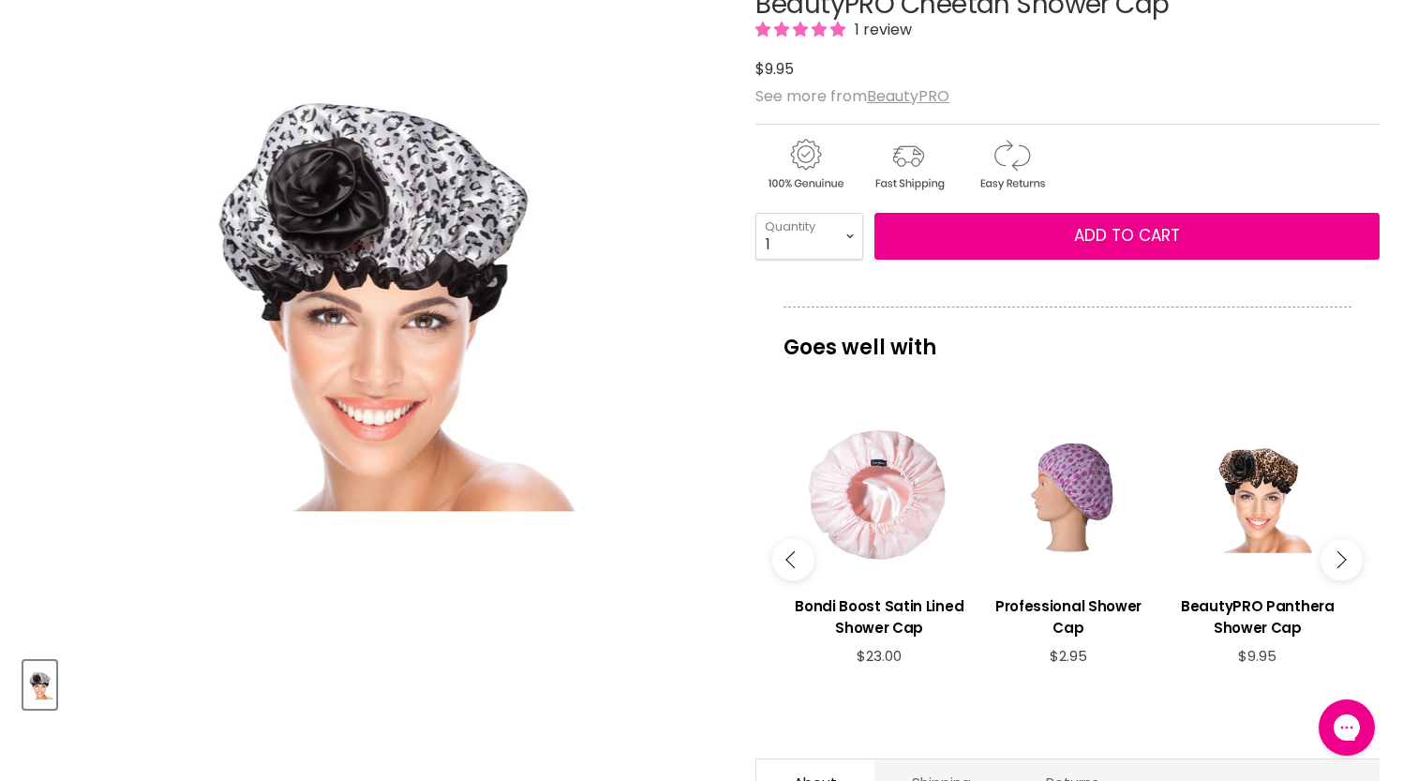
click at [1338, 568] on icon "Main content" at bounding box center [1337, 559] width 17 height 17
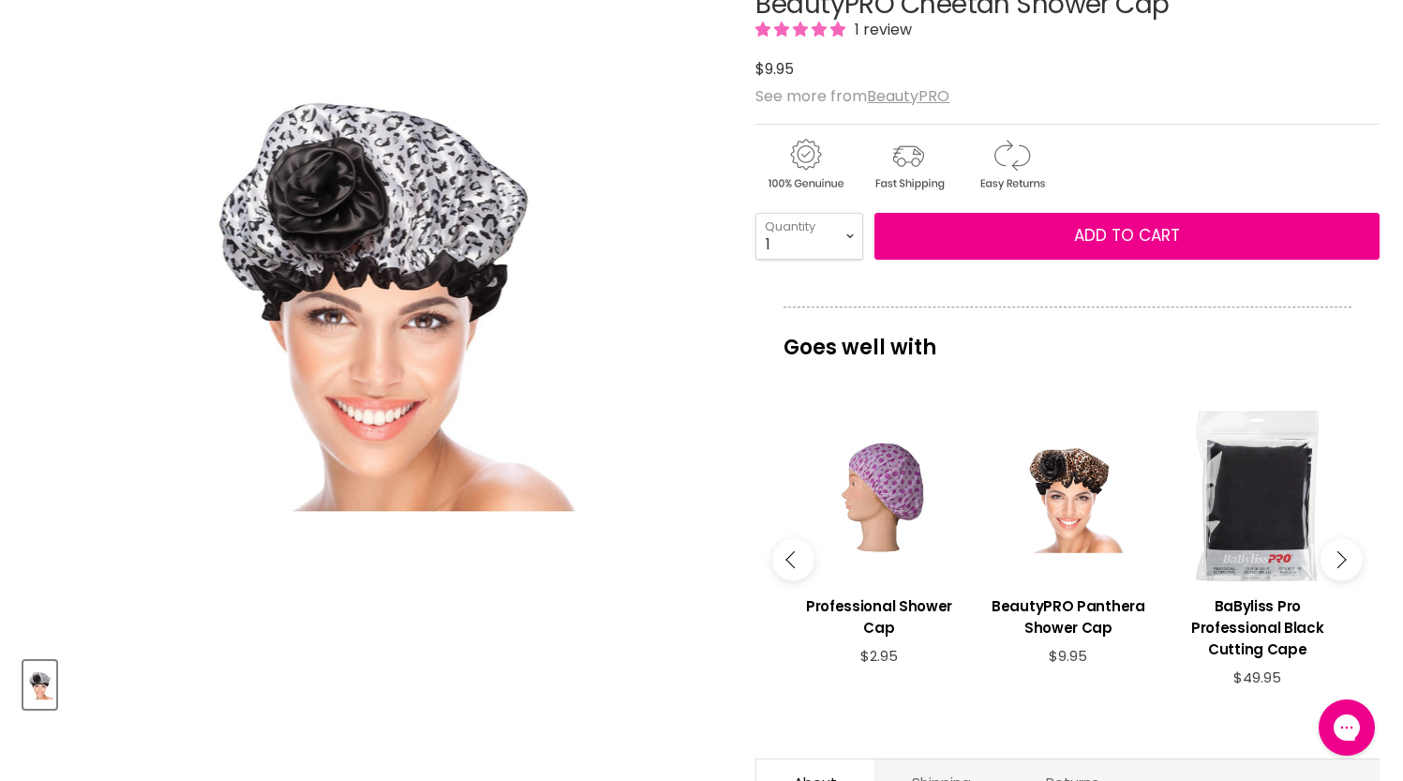
click at [1338, 568] on icon "Main content" at bounding box center [1337, 559] width 17 height 17
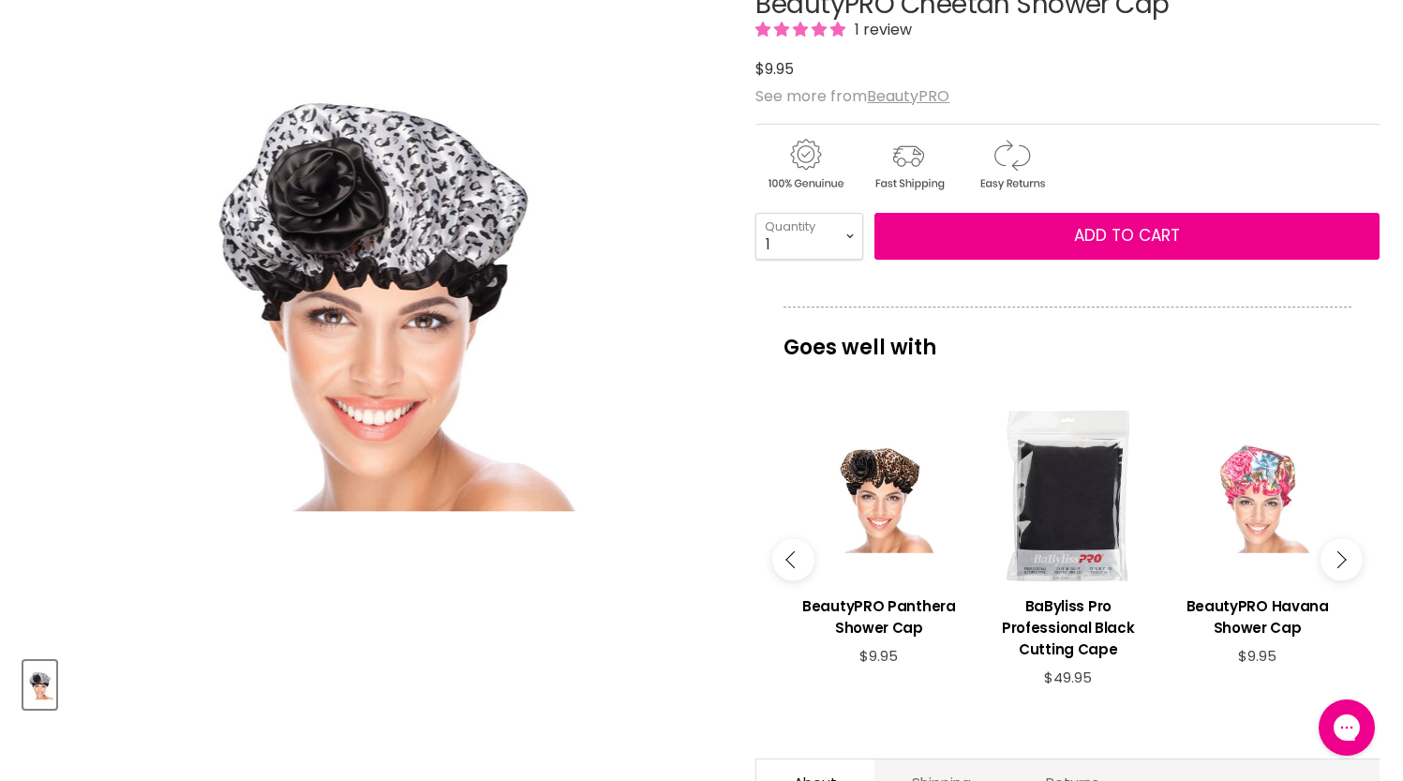
click at [1271, 479] on div "Main content" at bounding box center [1258, 496] width 171 height 171
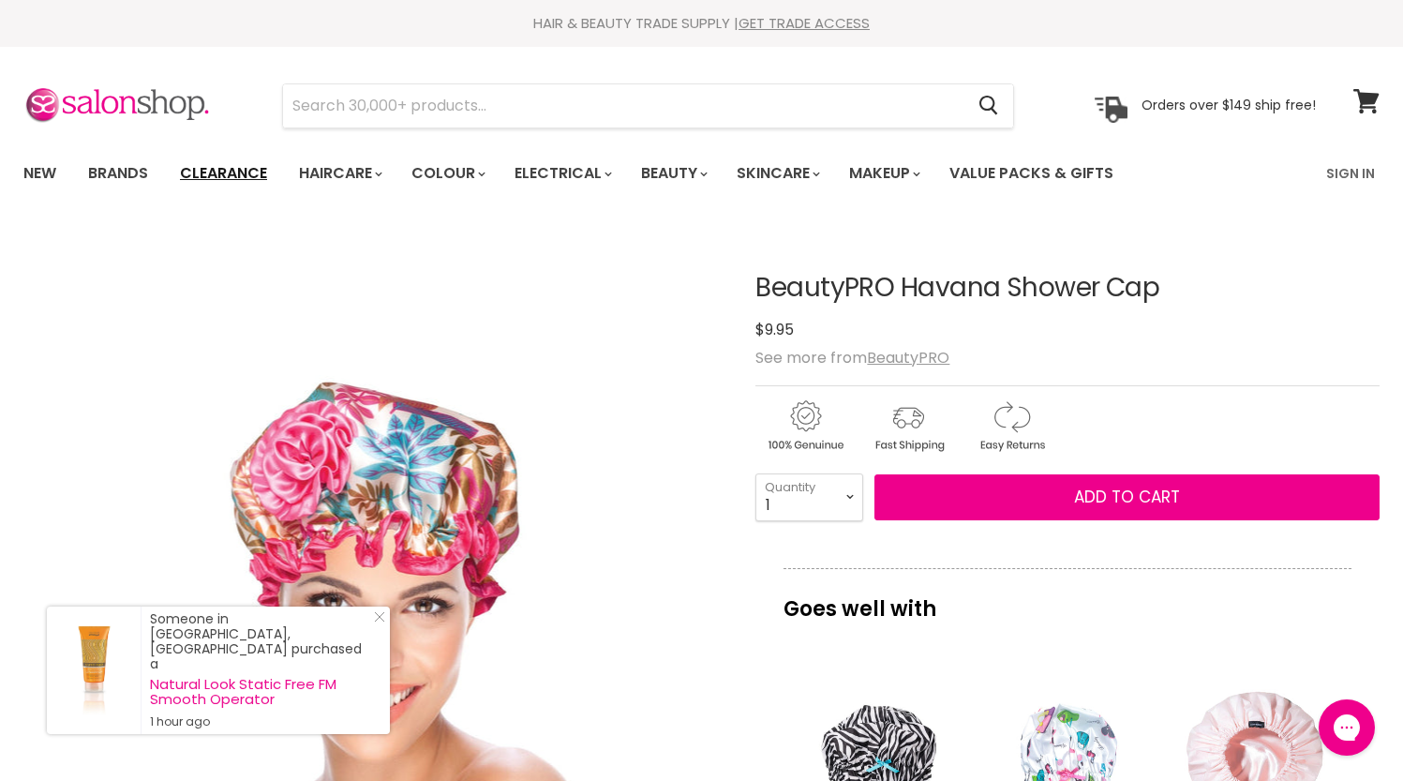
click at [220, 178] on link "Clearance" at bounding box center [223, 173] width 115 height 39
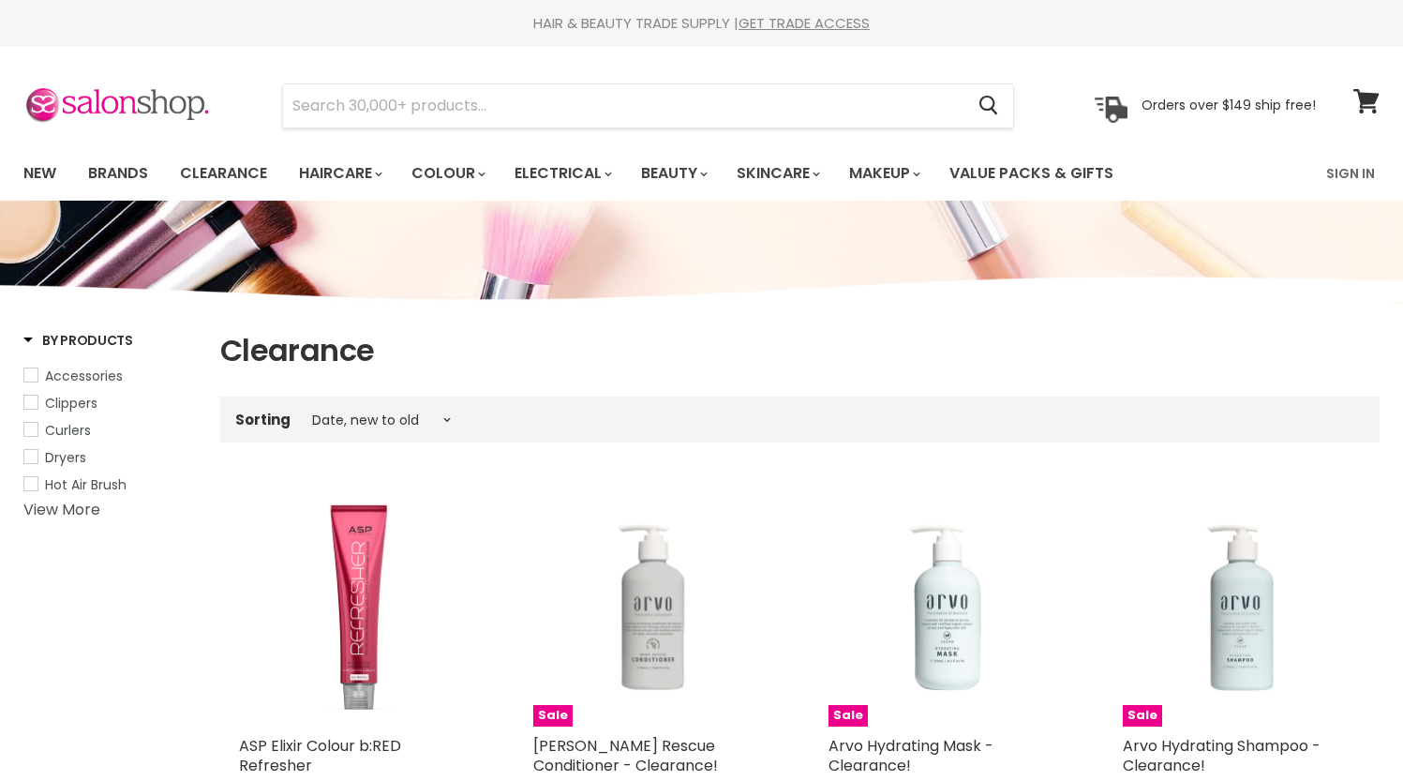
select select "created-descending"
click at [1364, 97] on icon at bounding box center [1365, 101] width 25 height 24
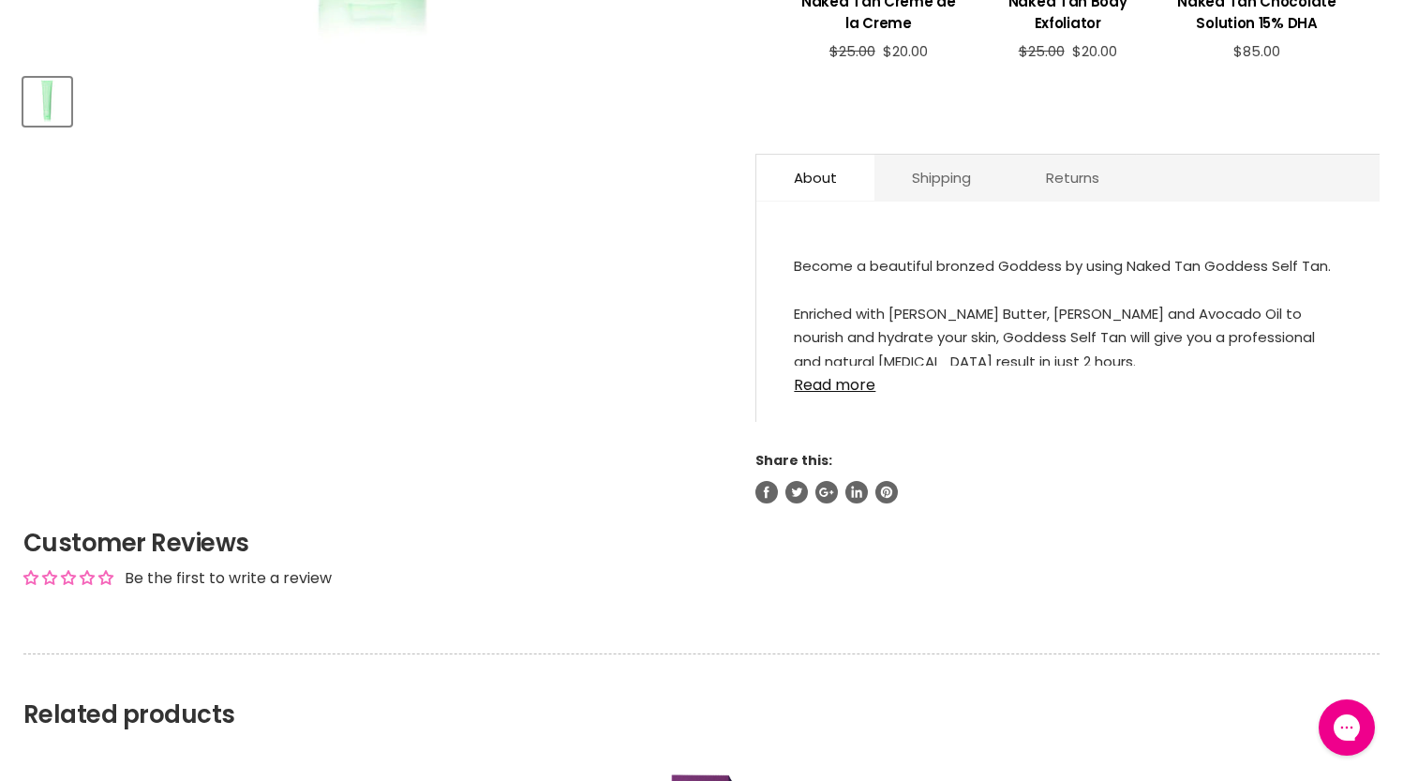
scroll to position [892, 0]
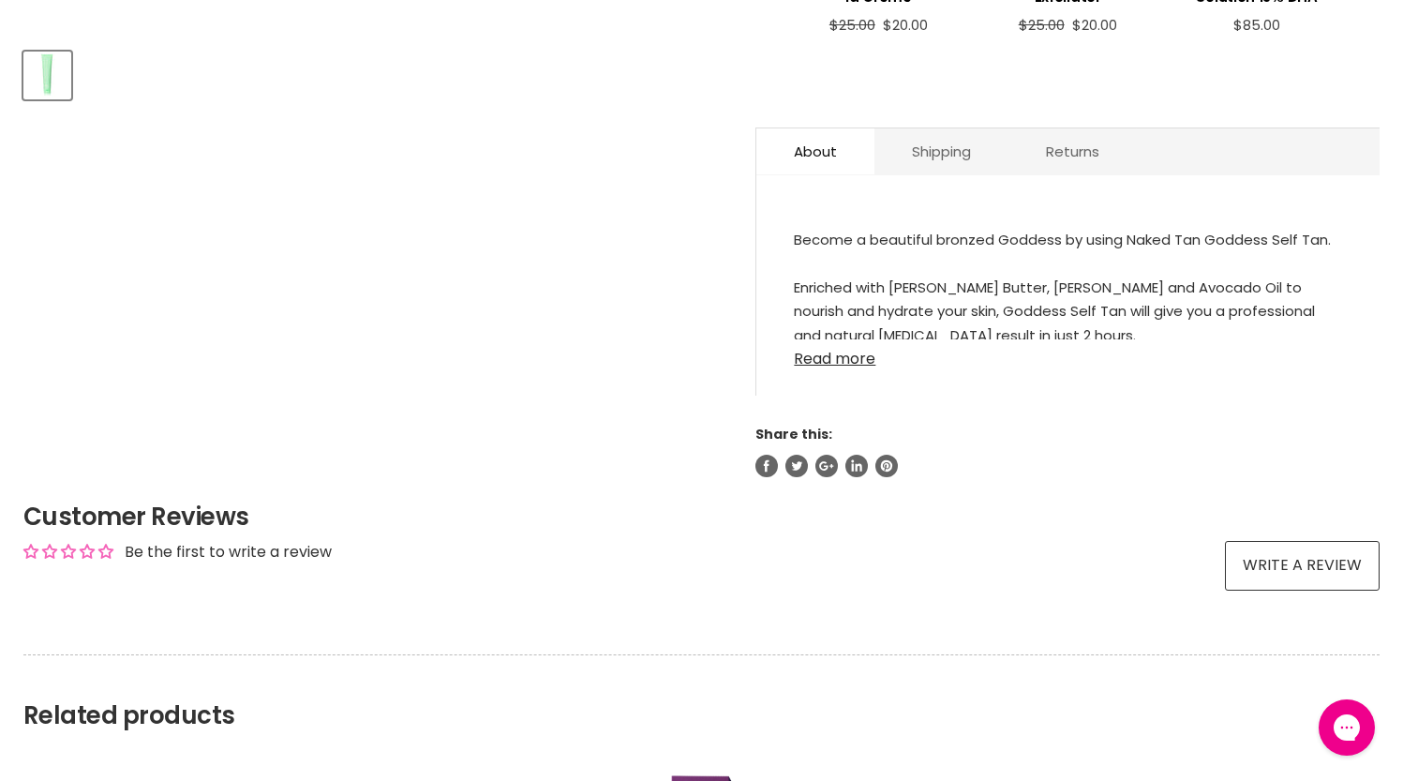
click at [822, 367] on link "Read more" at bounding box center [1068, 353] width 548 height 28
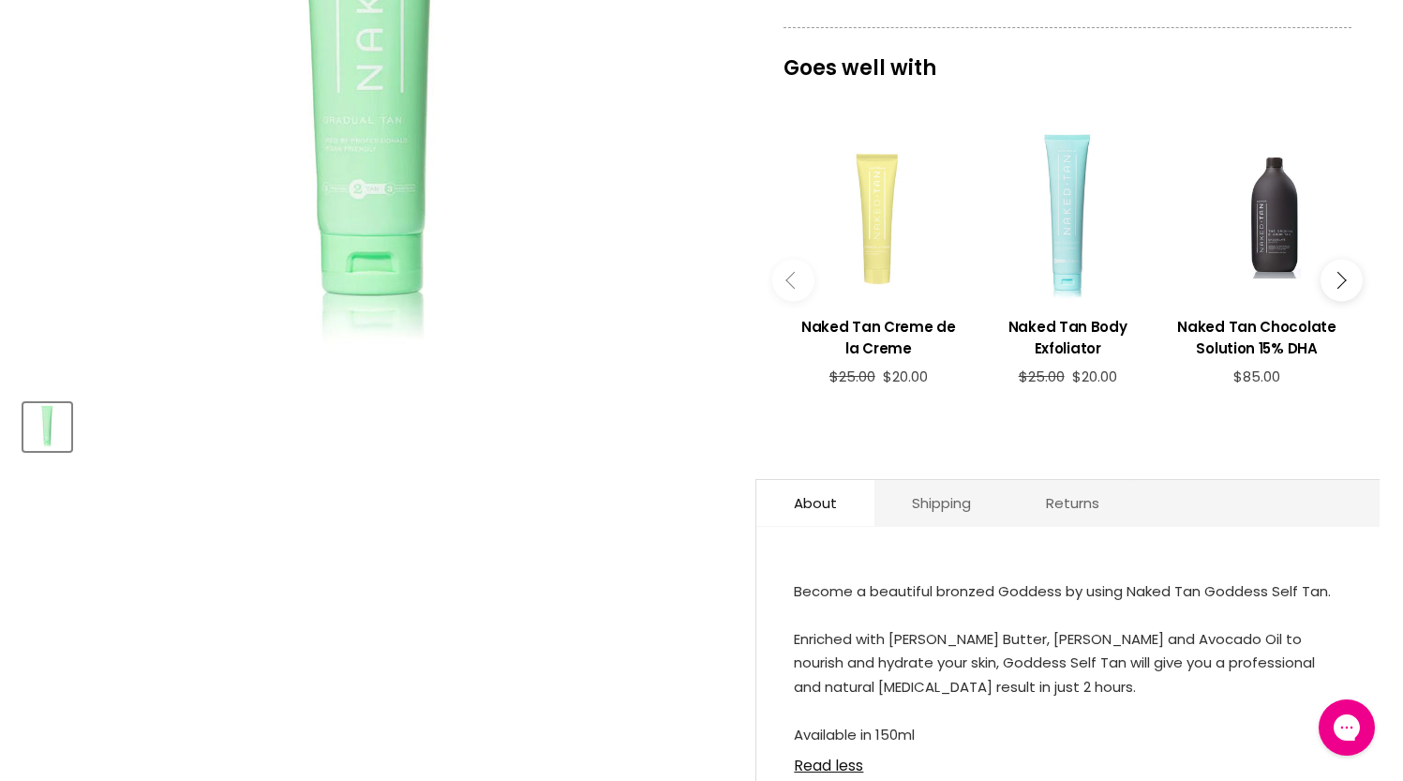
scroll to position [0, 0]
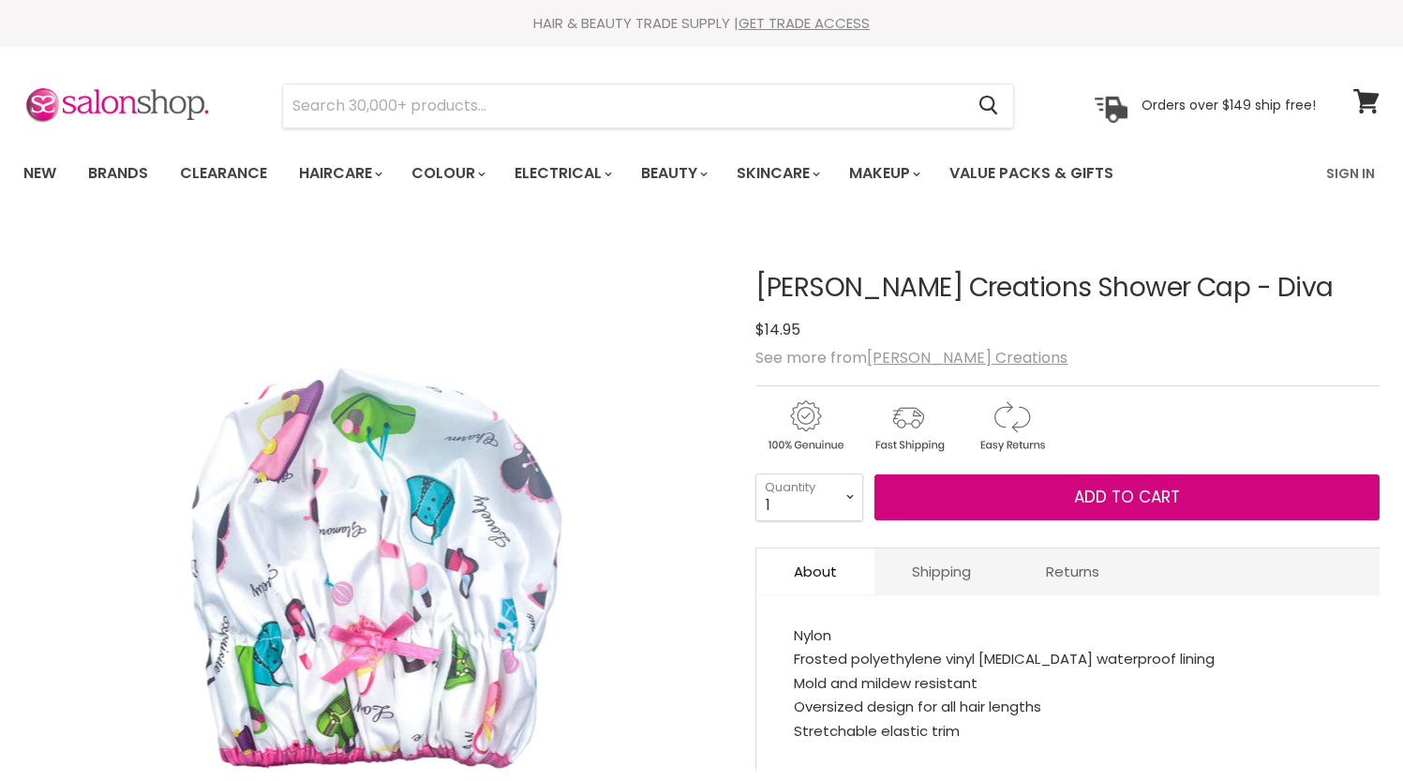
click at [1109, 497] on span "Add to cart" at bounding box center [1127, 497] width 106 height 22
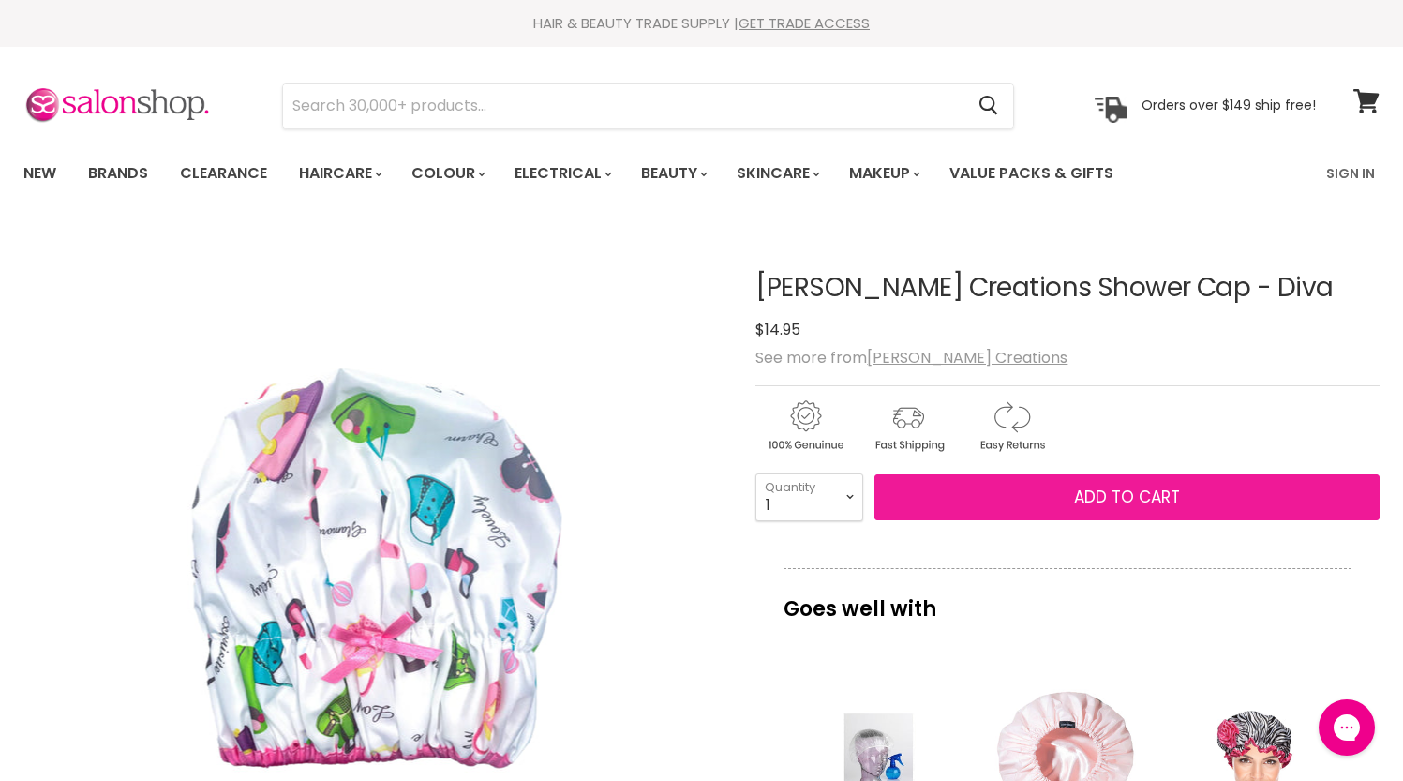
click at [1097, 504] on span "Add to cart" at bounding box center [1127, 497] width 106 height 22
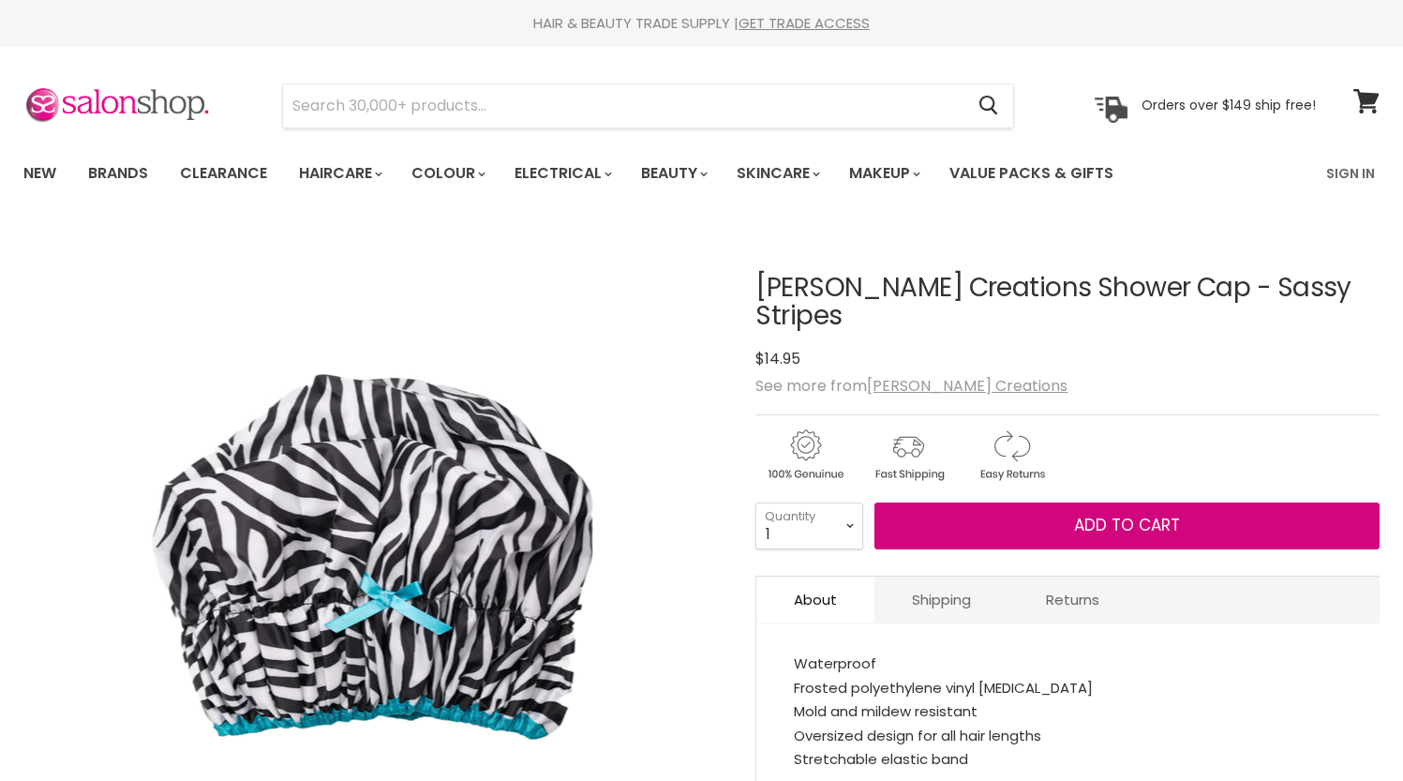
click at [1119, 514] on span "Add to cart" at bounding box center [1127, 525] width 106 height 22
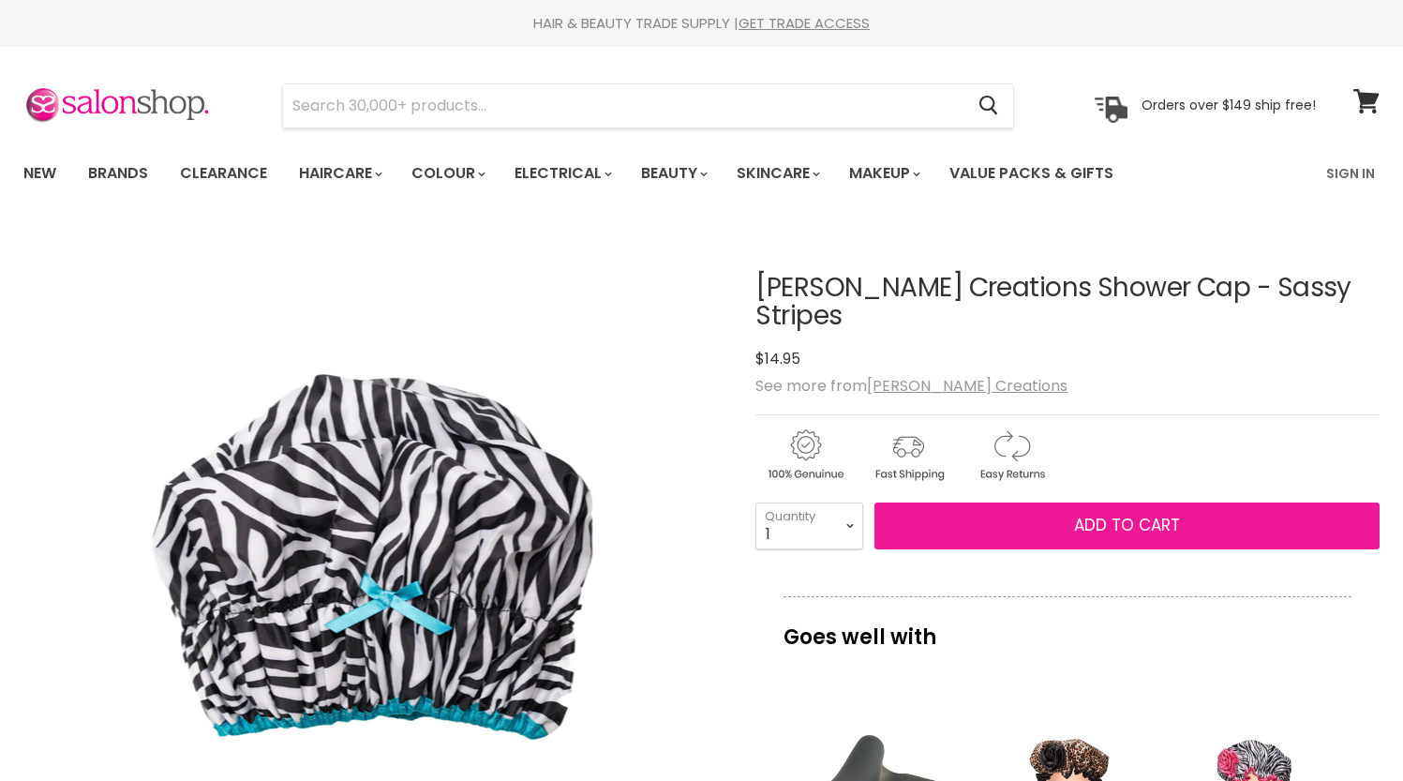
click at [1121, 514] on span "Add to cart" at bounding box center [1127, 525] width 106 height 22
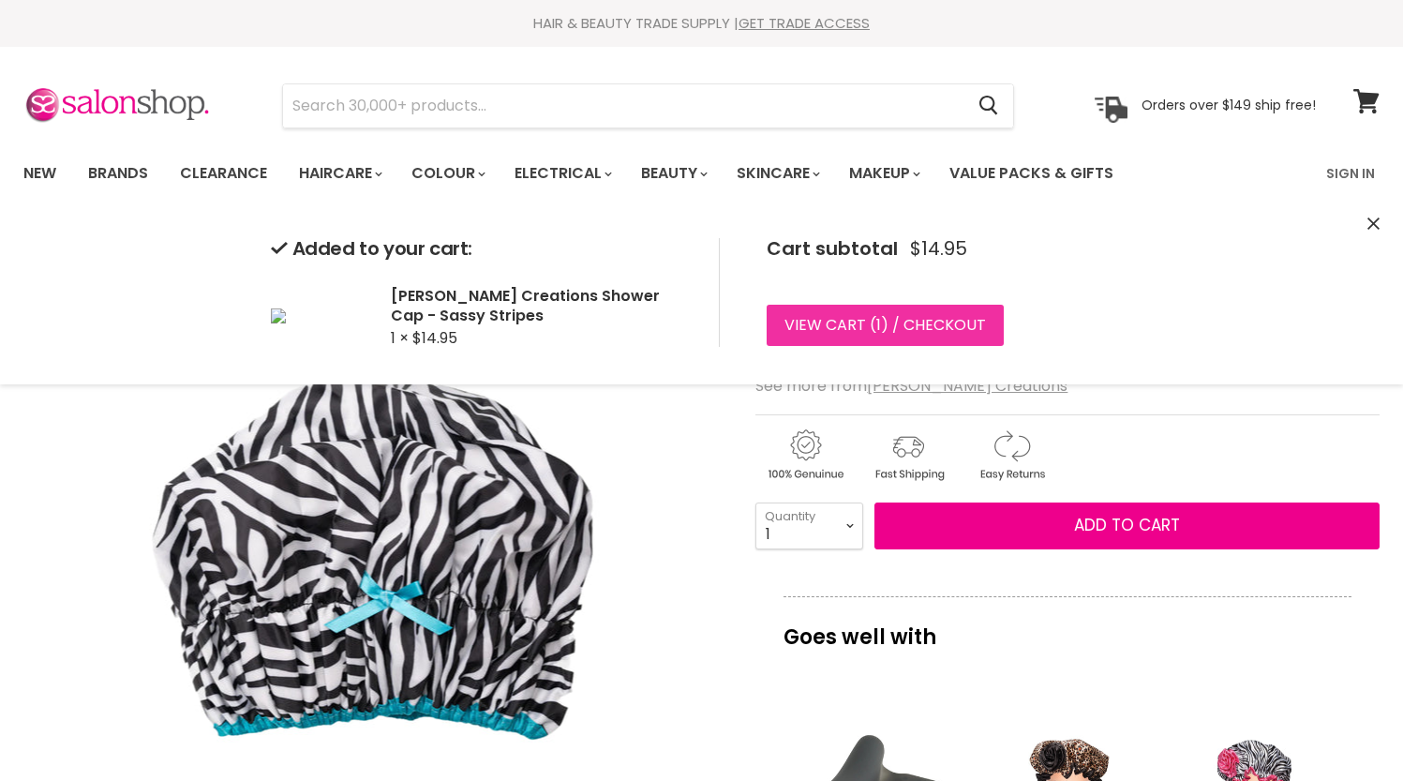
click at [883, 328] on link "View cart ( 1 ) / Checkout" at bounding box center [885, 325] width 237 height 41
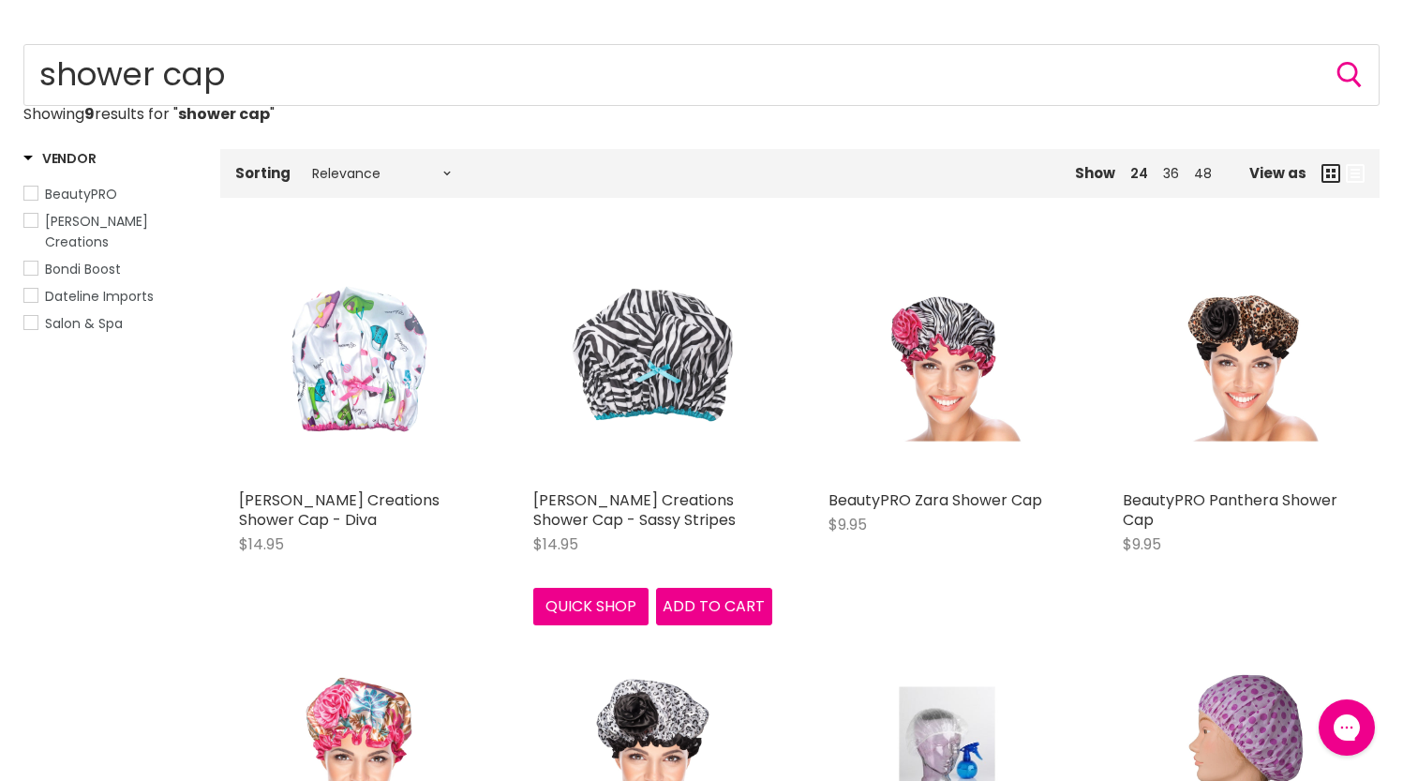
click at [647, 392] on img "Main content" at bounding box center [652, 362] width 179 height 238
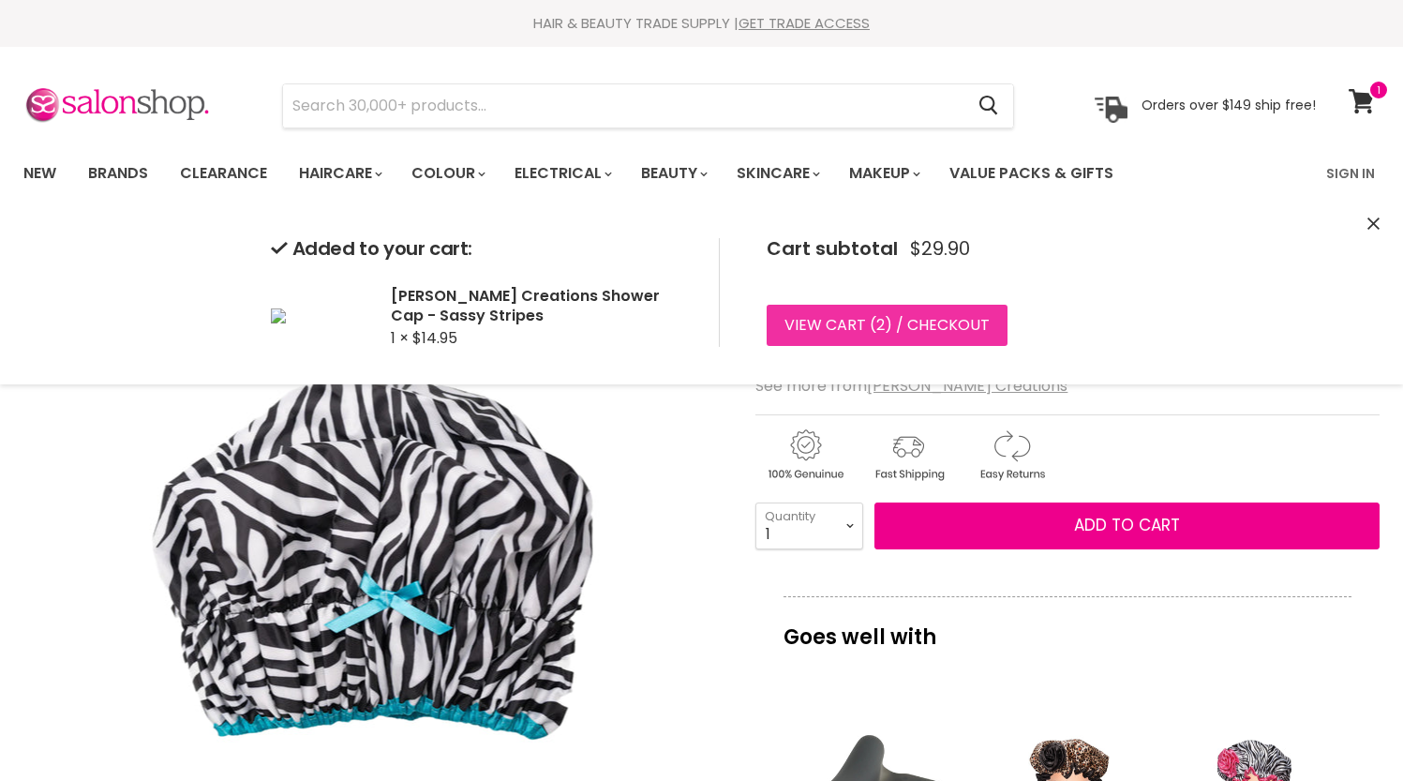
click at [934, 321] on link "View cart ( 2 ) / Checkout" at bounding box center [887, 325] width 241 height 41
